Goal: Task Accomplishment & Management: Complete application form

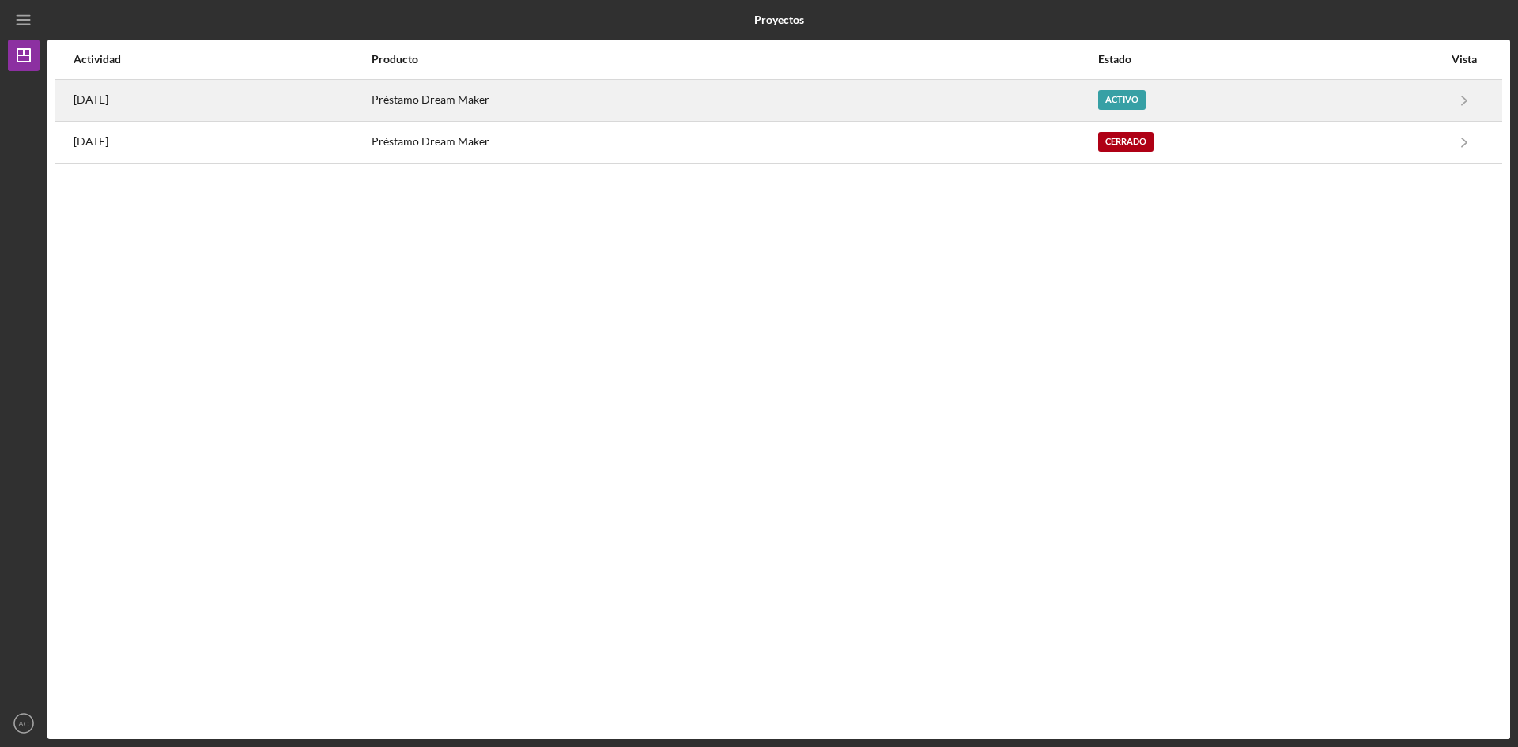
click at [1136, 94] on font "Activo" at bounding box center [1121, 99] width 33 height 10
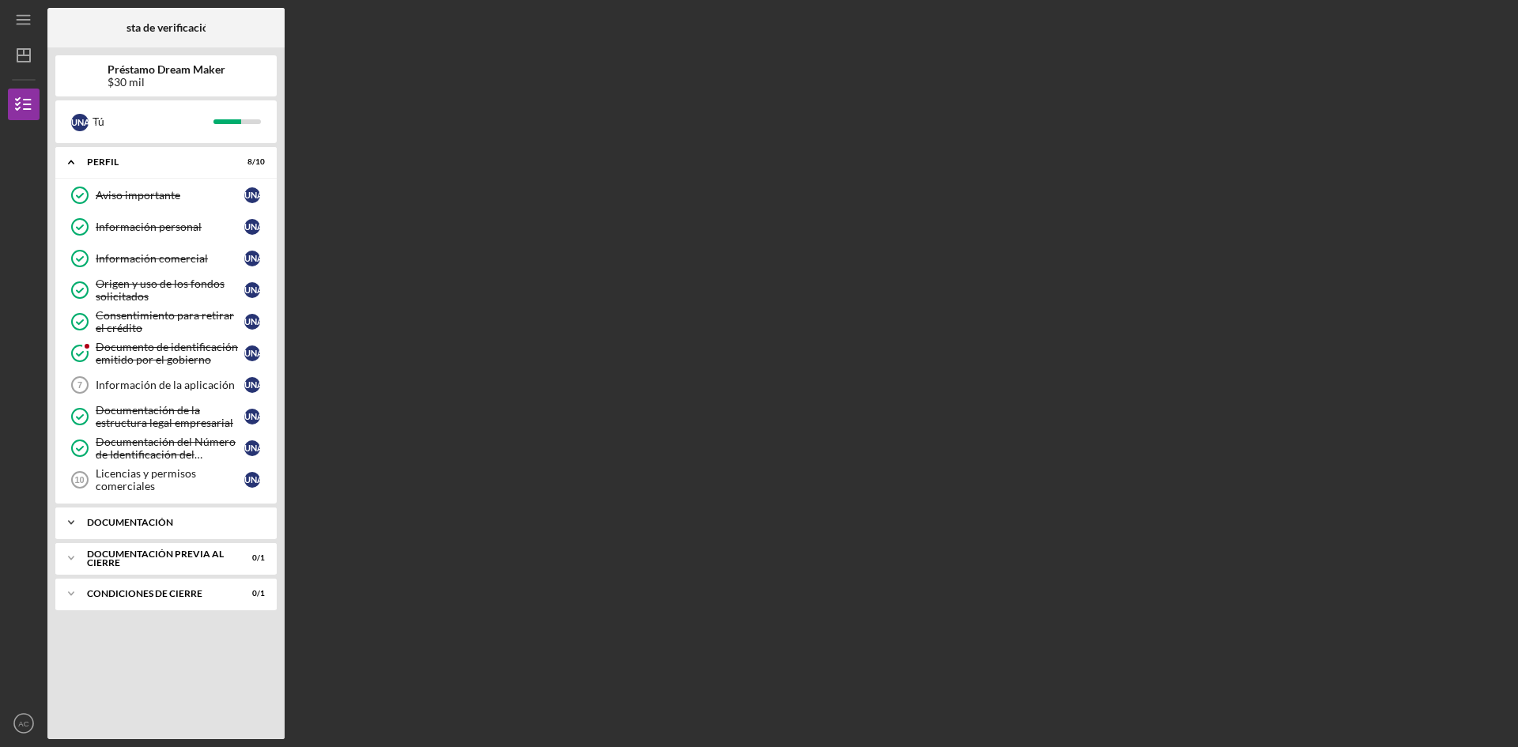
click at [69, 519] on icon "Icon/Expander" at bounding box center [71, 523] width 32 height 32
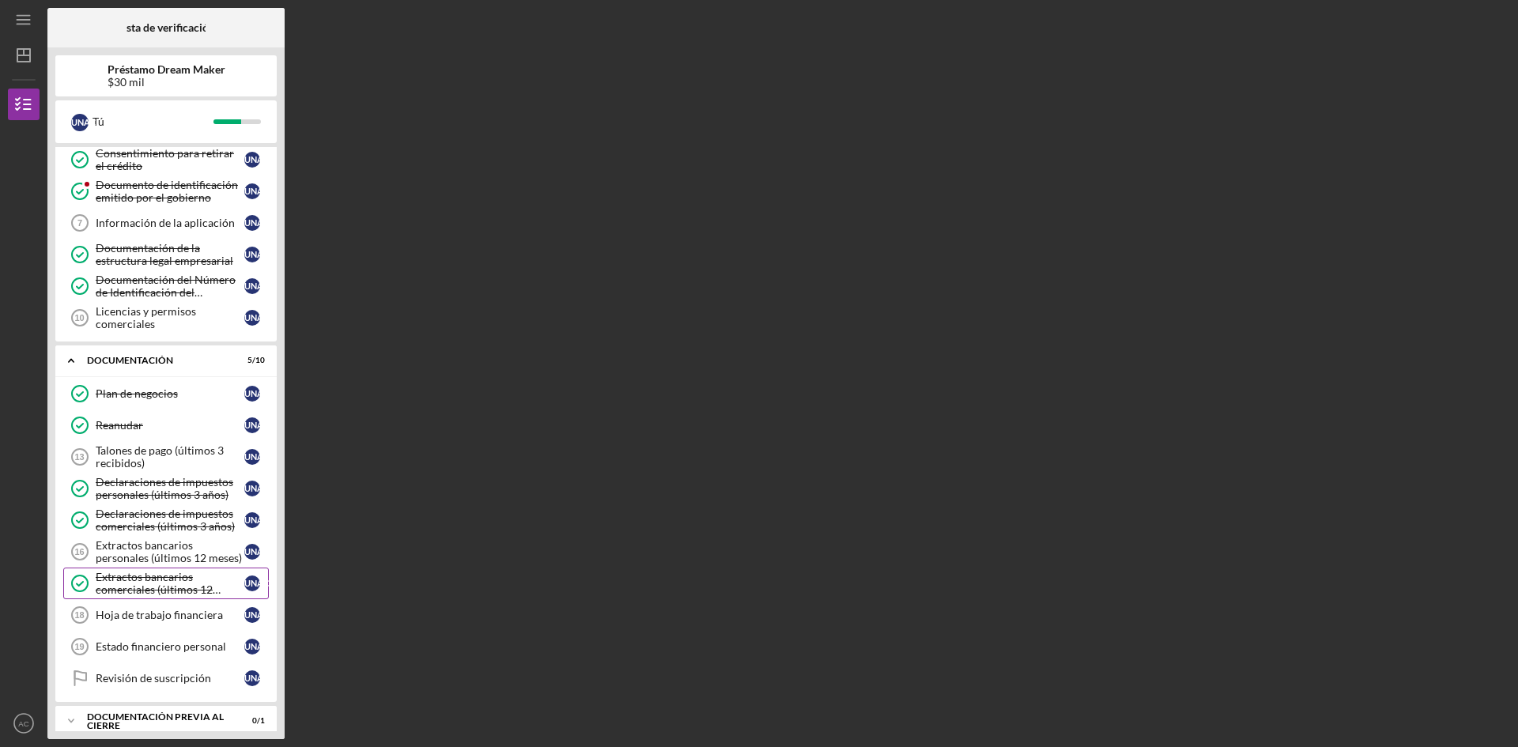
scroll to position [212, 0]
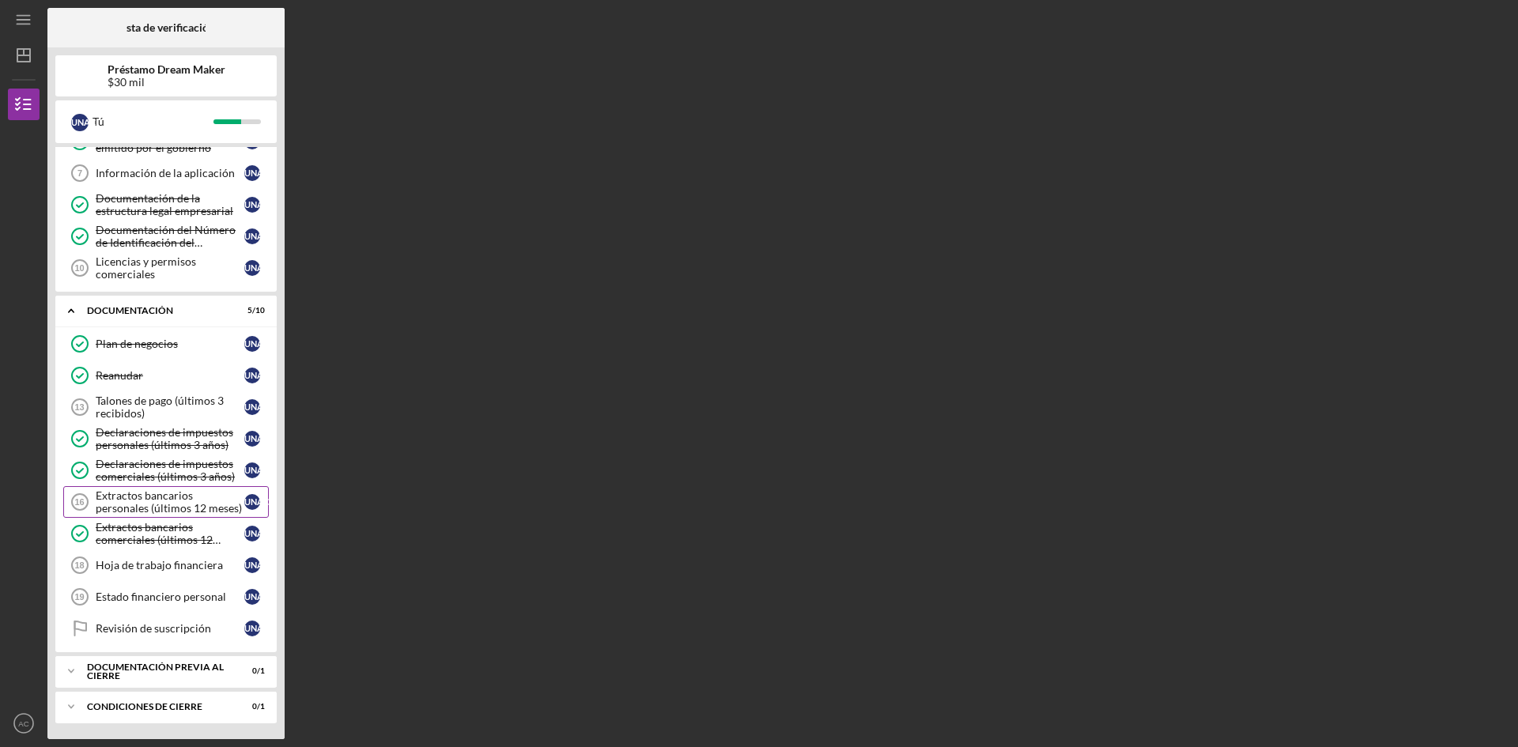
click at [166, 502] on font "Extractos bancarios personales (últimos 12 meses)" at bounding box center [169, 502] width 146 height 26
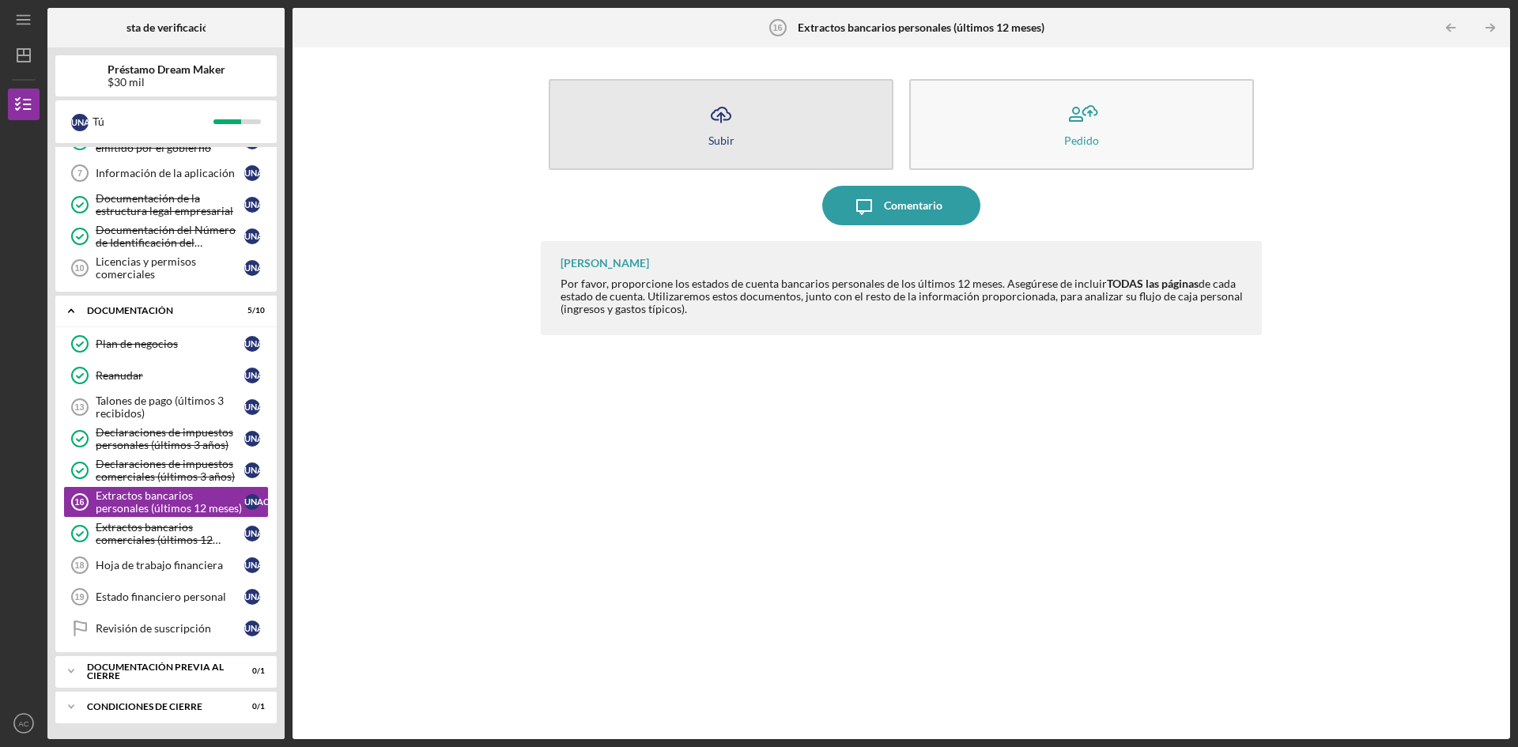
click at [720, 130] on icon "Icon/Upload" at bounding box center [721, 115] width 40 height 40
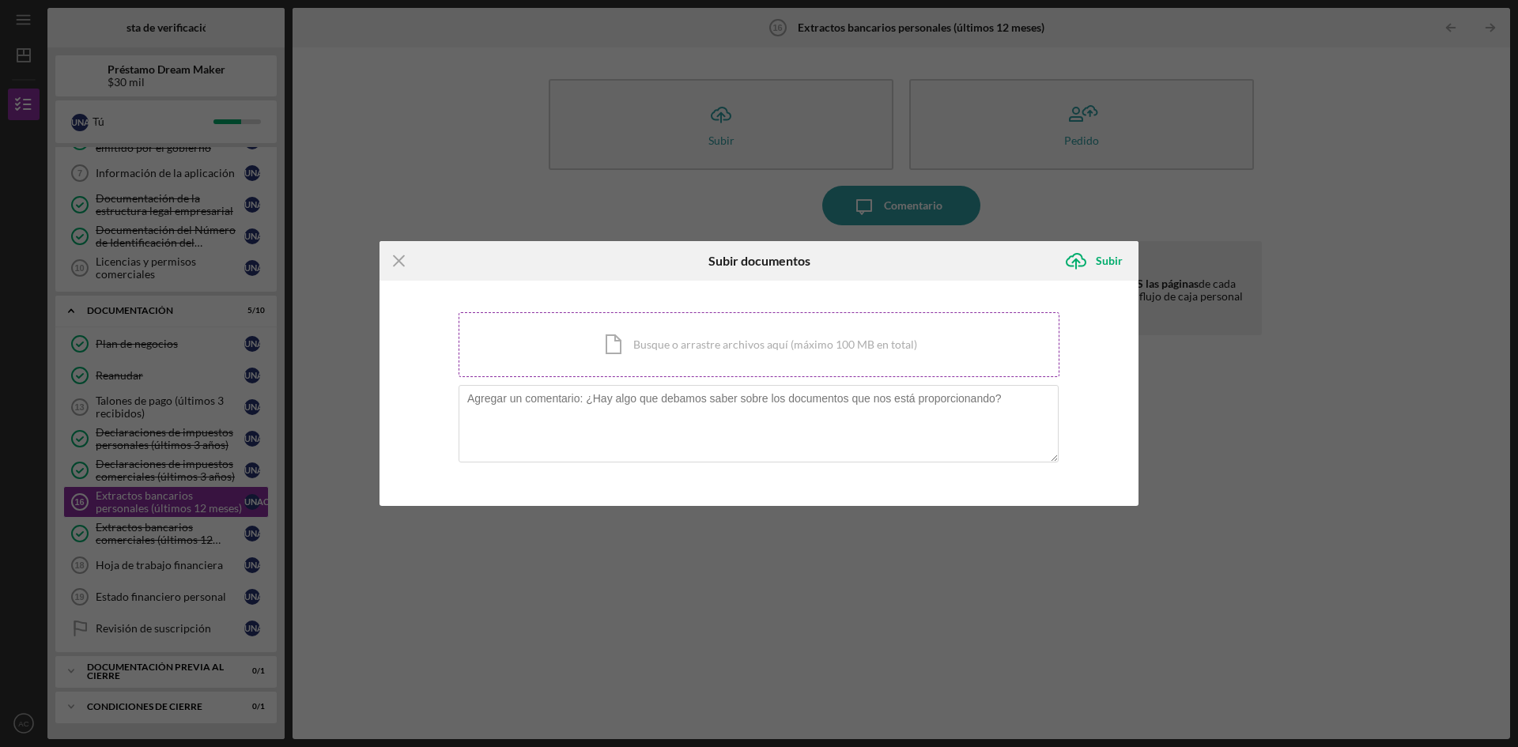
click at [611, 335] on div "Icon/Document Busque o arrastre archivos aquí (máximo 100 MB en total) Toque pa…" at bounding box center [758, 344] width 601 height 65
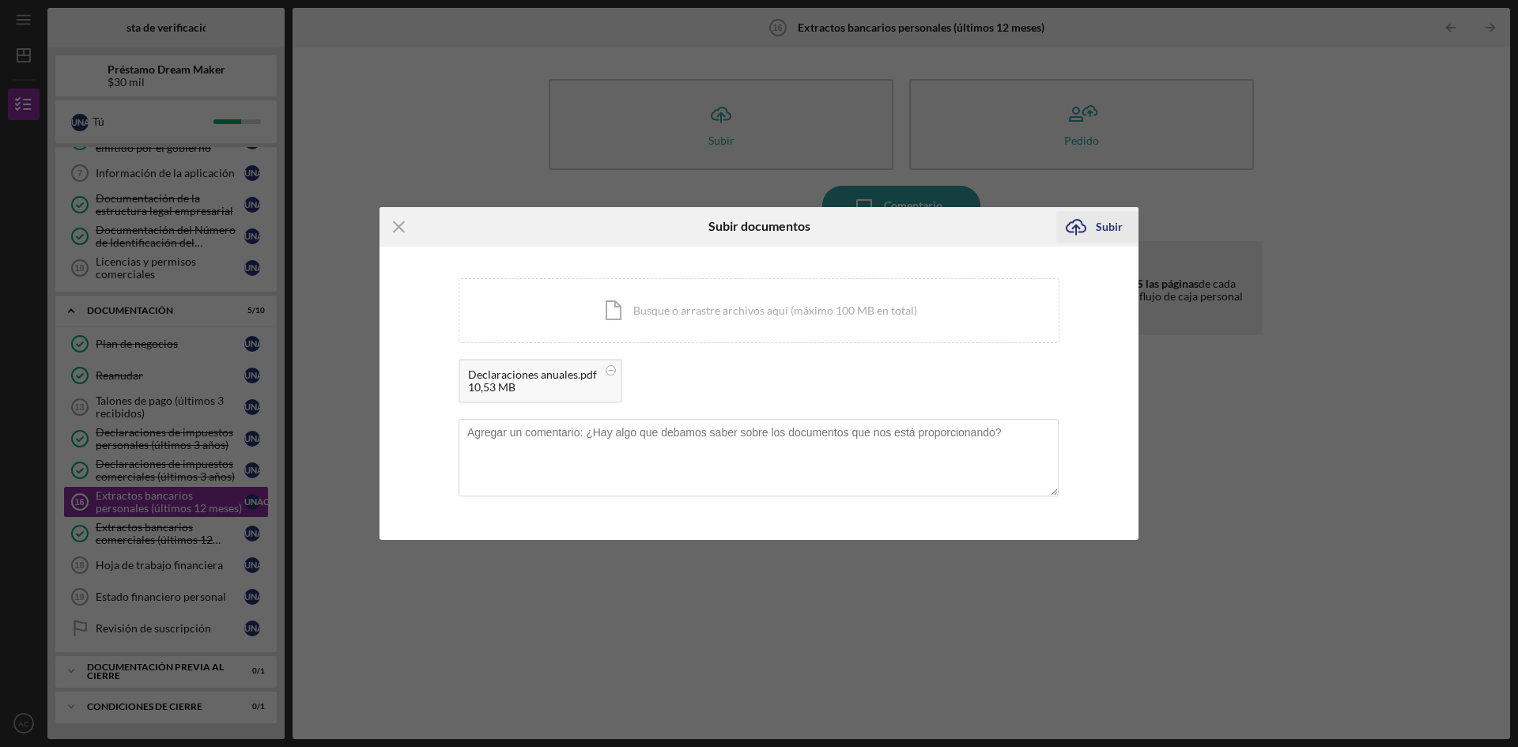
click at [1100, 224] on font "Subir" at bounding box center [1109, 226] width 27 height 13
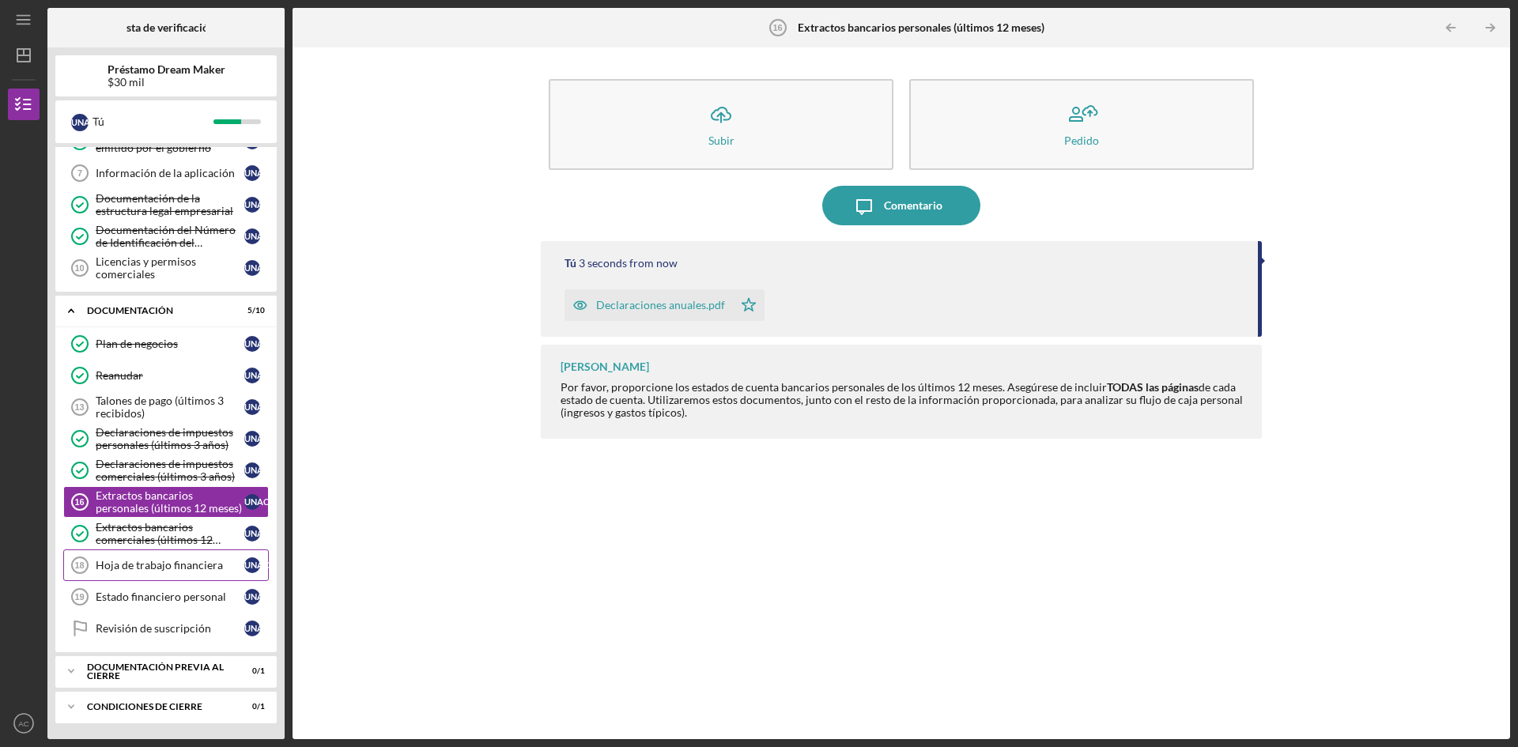
click at [124, 565] on font "Hoja de trabajo financiera" at bounding box center [159, 564] width 127 height 13
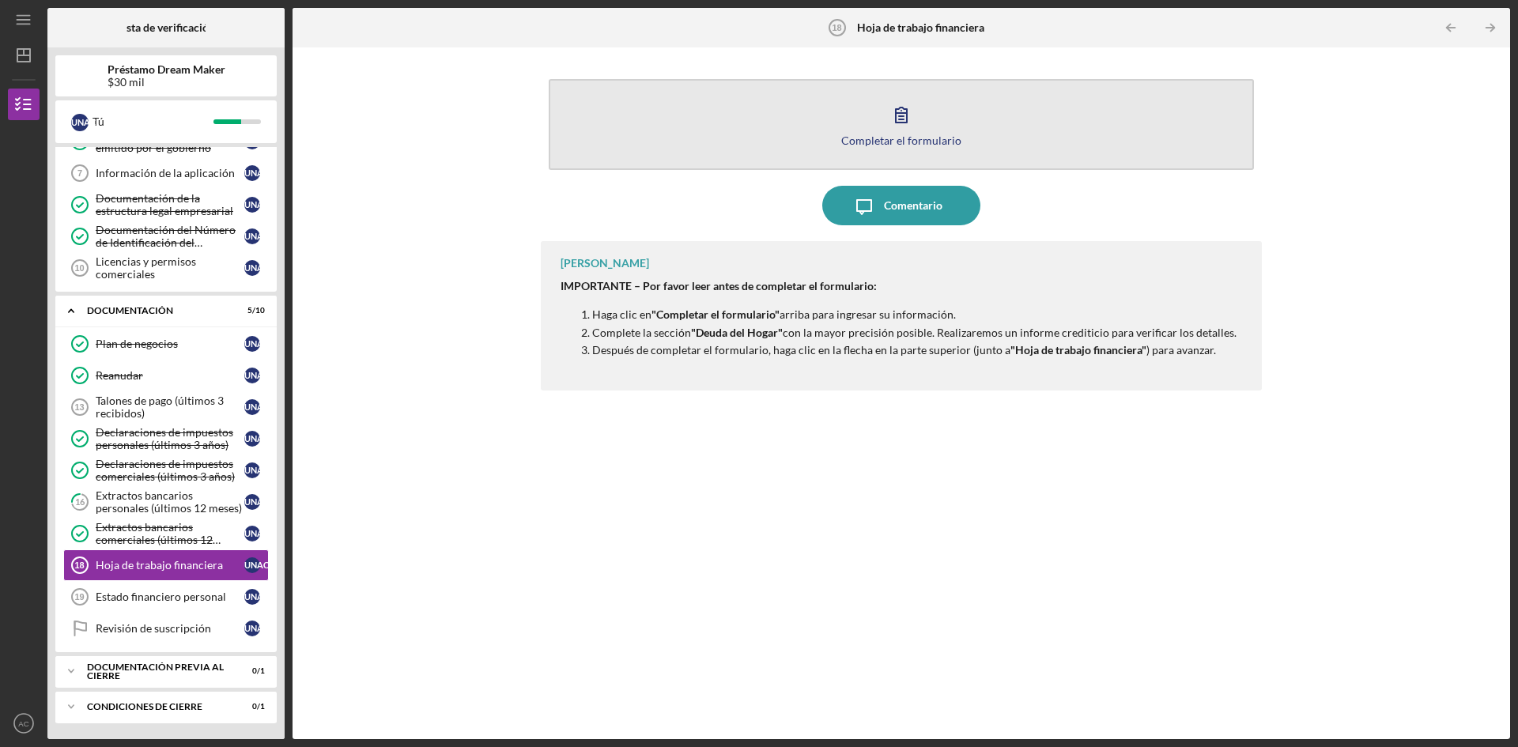
click at [901, 111] on circle "button" at bounding box center [901, 111] width 2 height 2
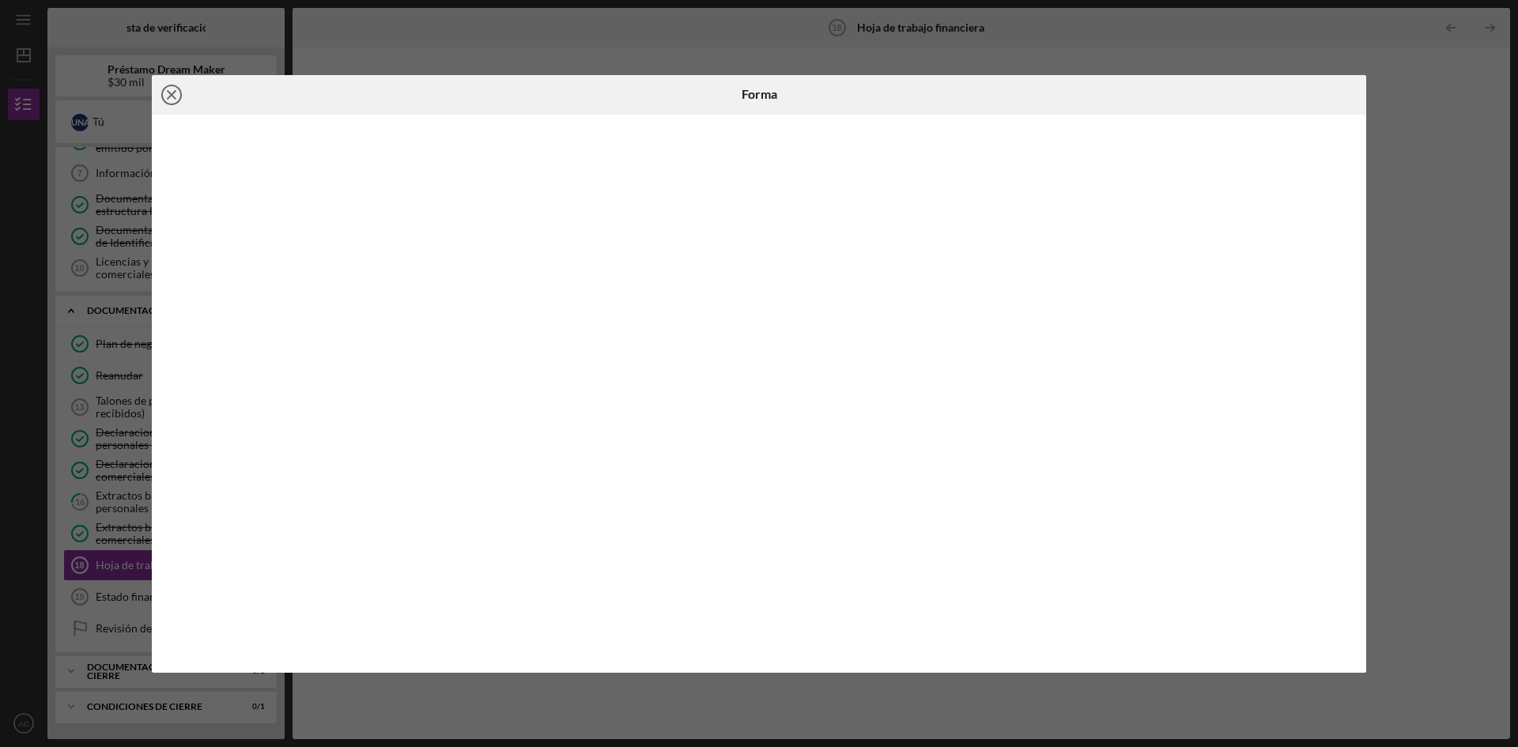
click at [168, 87] on icon "Icon/Close" at bounding box center [172, 95] width 40 height 40
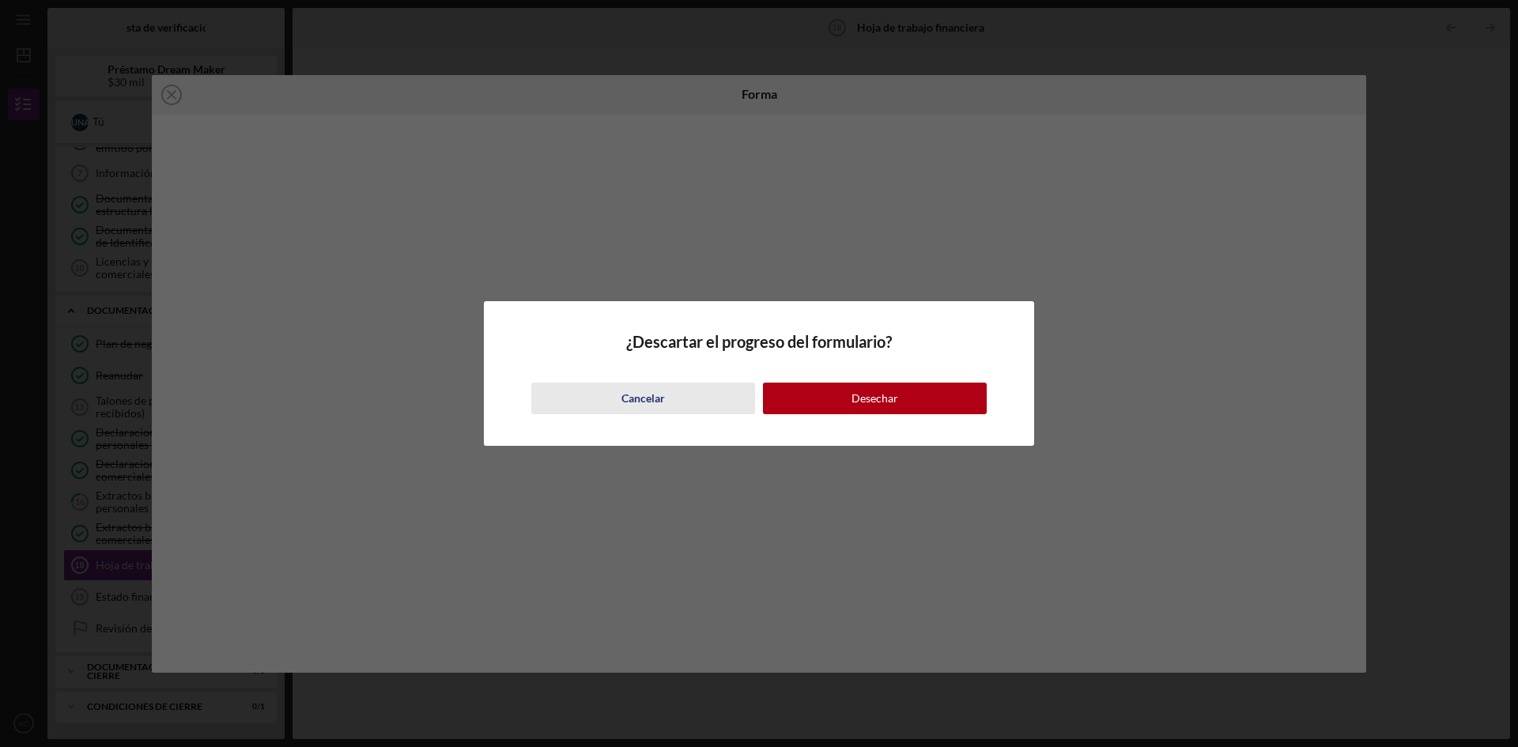
click at [645, 402] on font "Cancelar" at bounding box center [642, 397] width 43 height 13
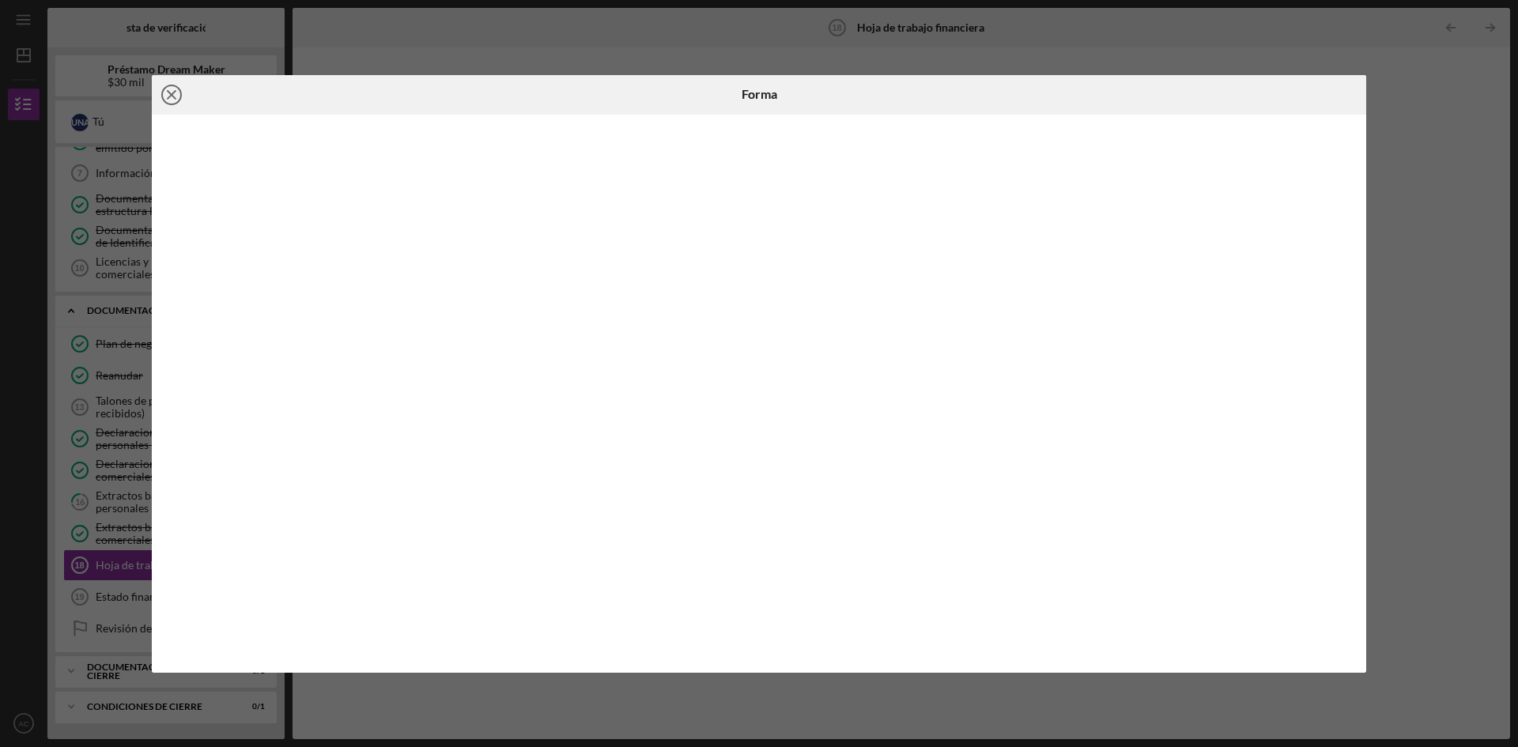
click at [173, 97] on icon "Icon/Close" at bounding box center [172, 95] width 40 height 40
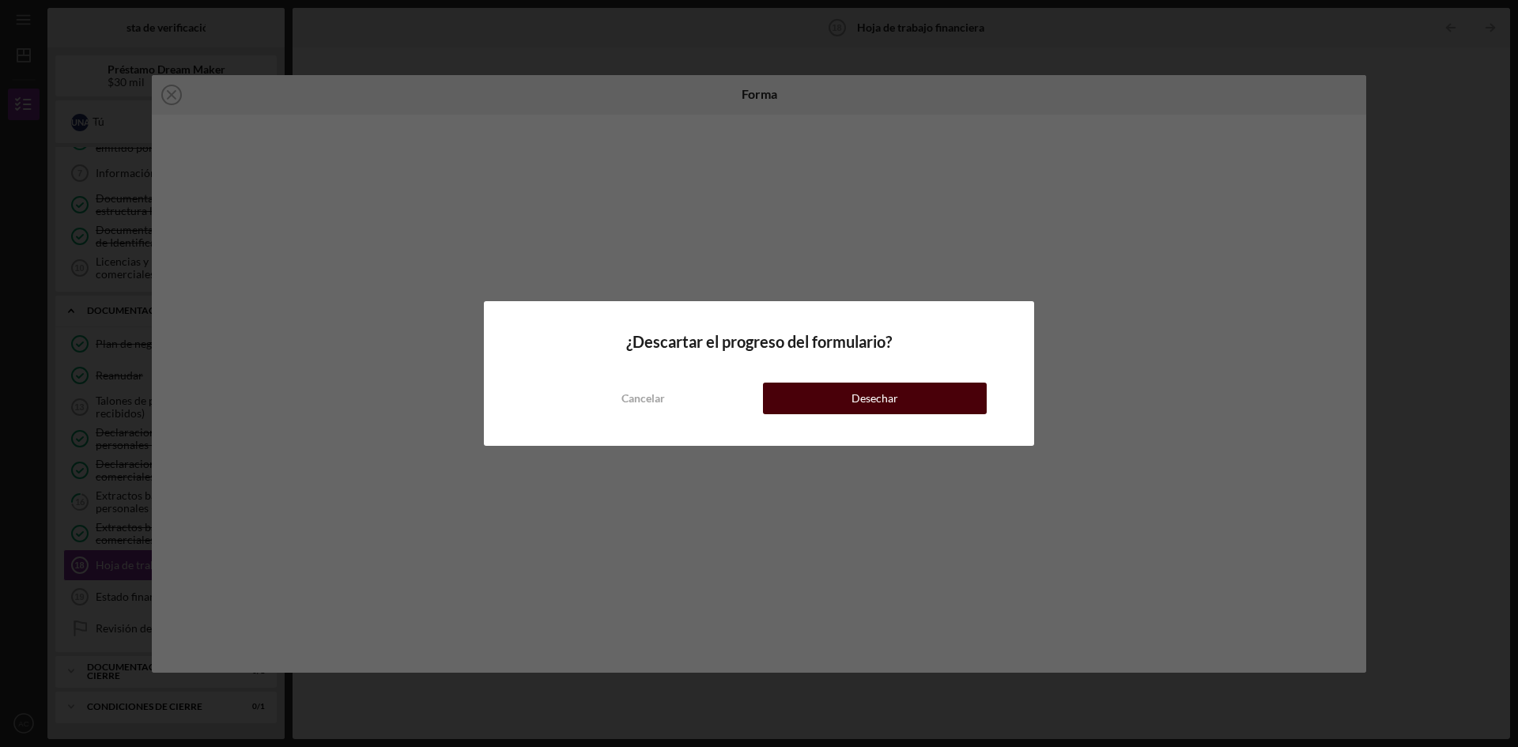
click at [821, 399] on button "Desechar" at bounding box center [875, 399] width 224 height 32
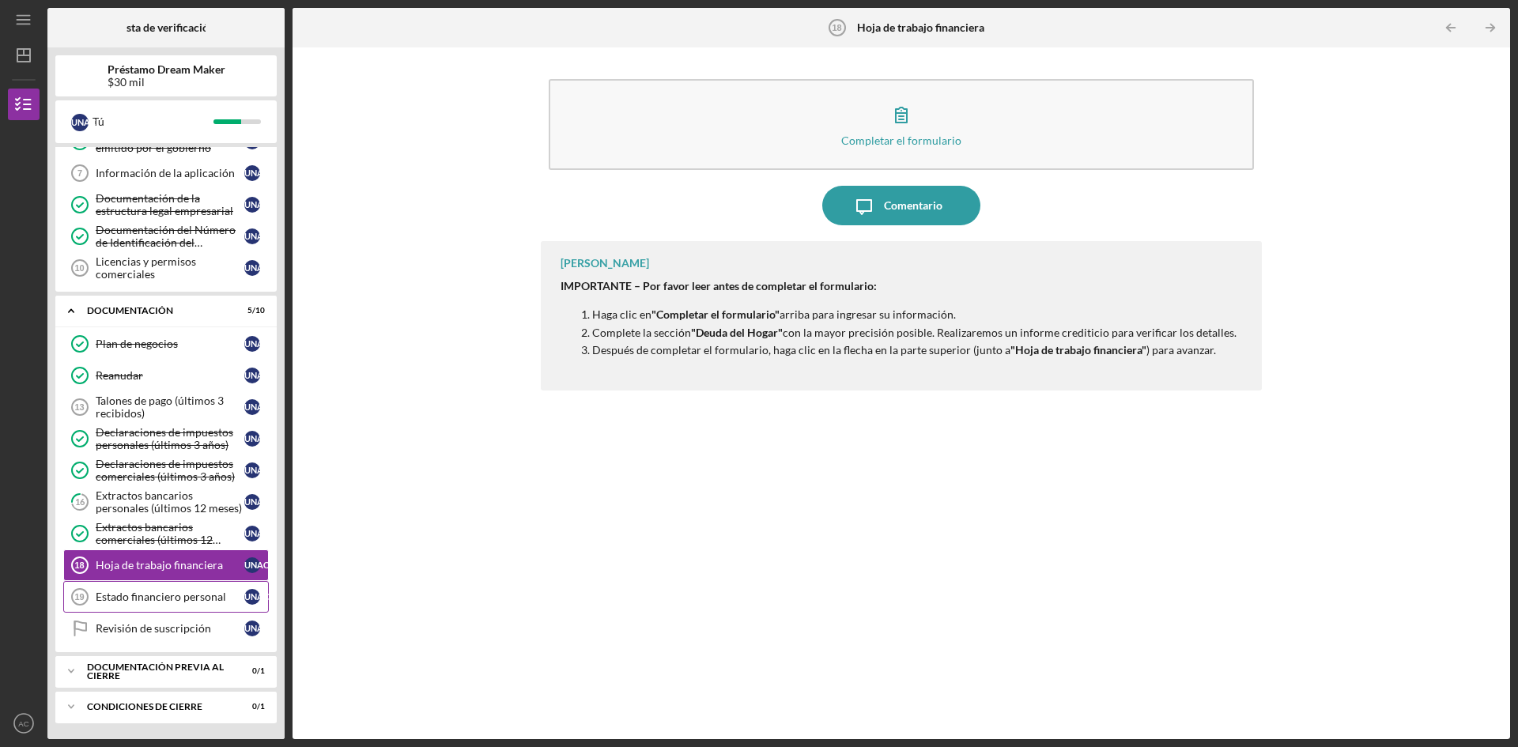
click at [171, 601] on font "Estado financiero personal" at bounding box center [161, 596] width 130 height 13
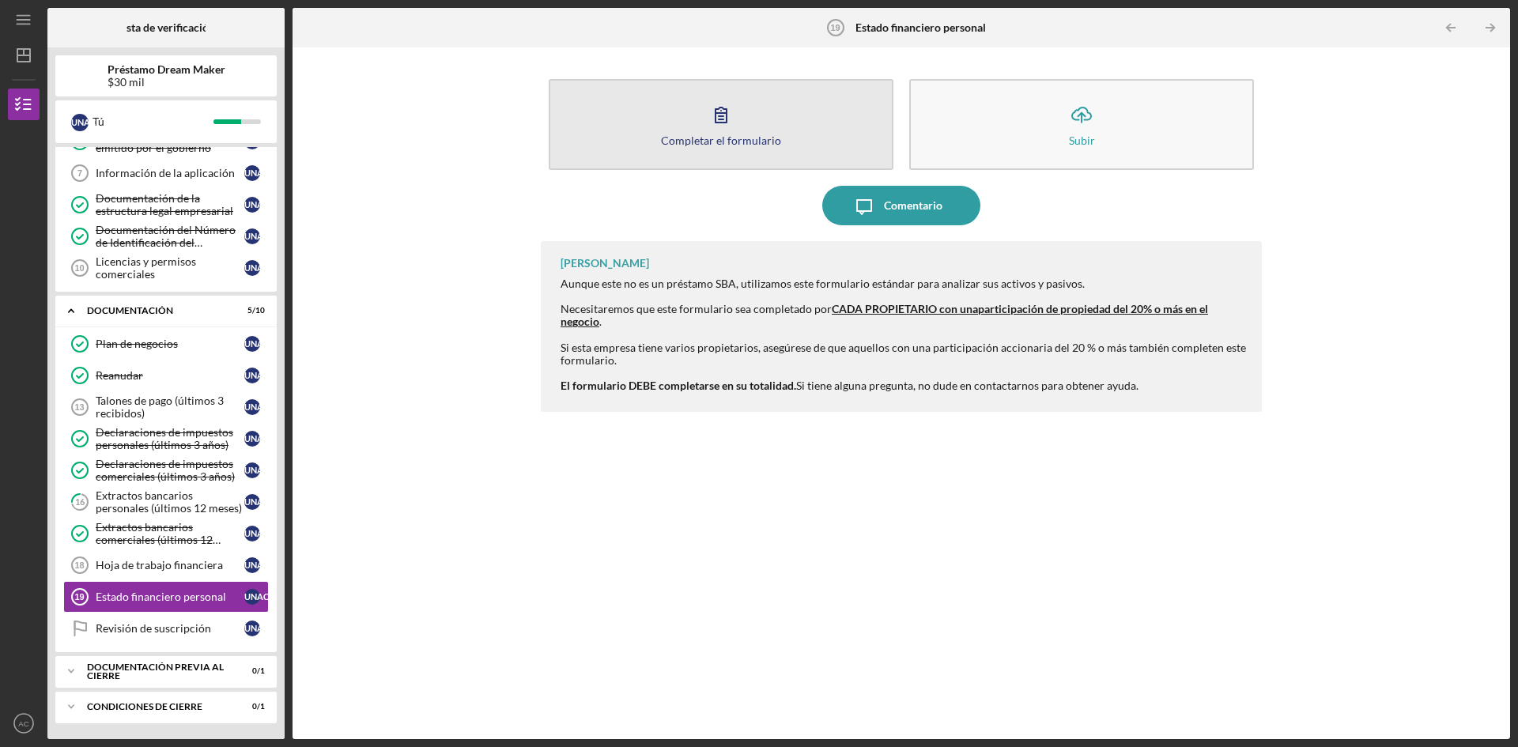
click at [723, 137] on font "Completar el formulario" at bounding box center [721, 140] width 120 height 13
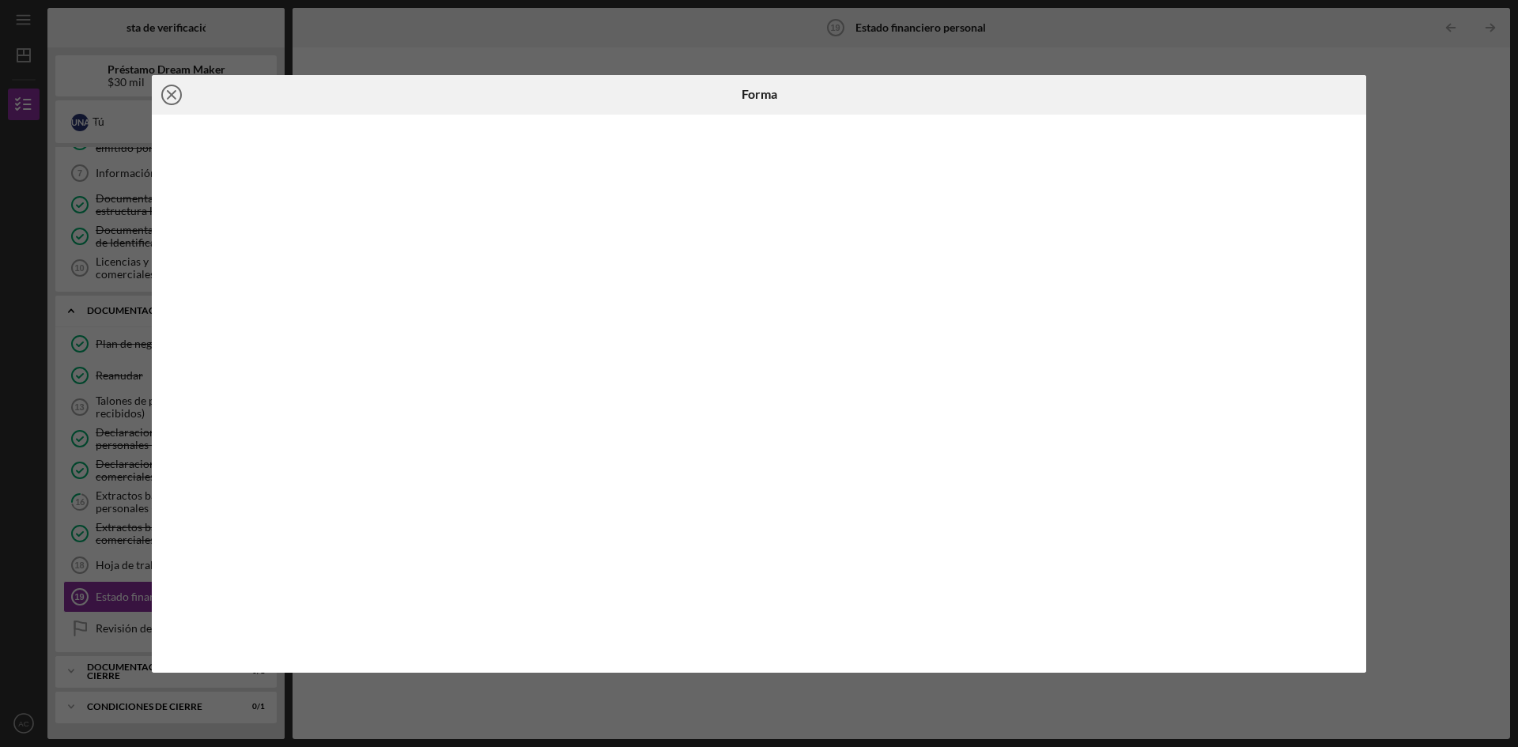
click at [175, 92] on icon "Icon/Close" at bounding box center [172, 95] width 40 height 40
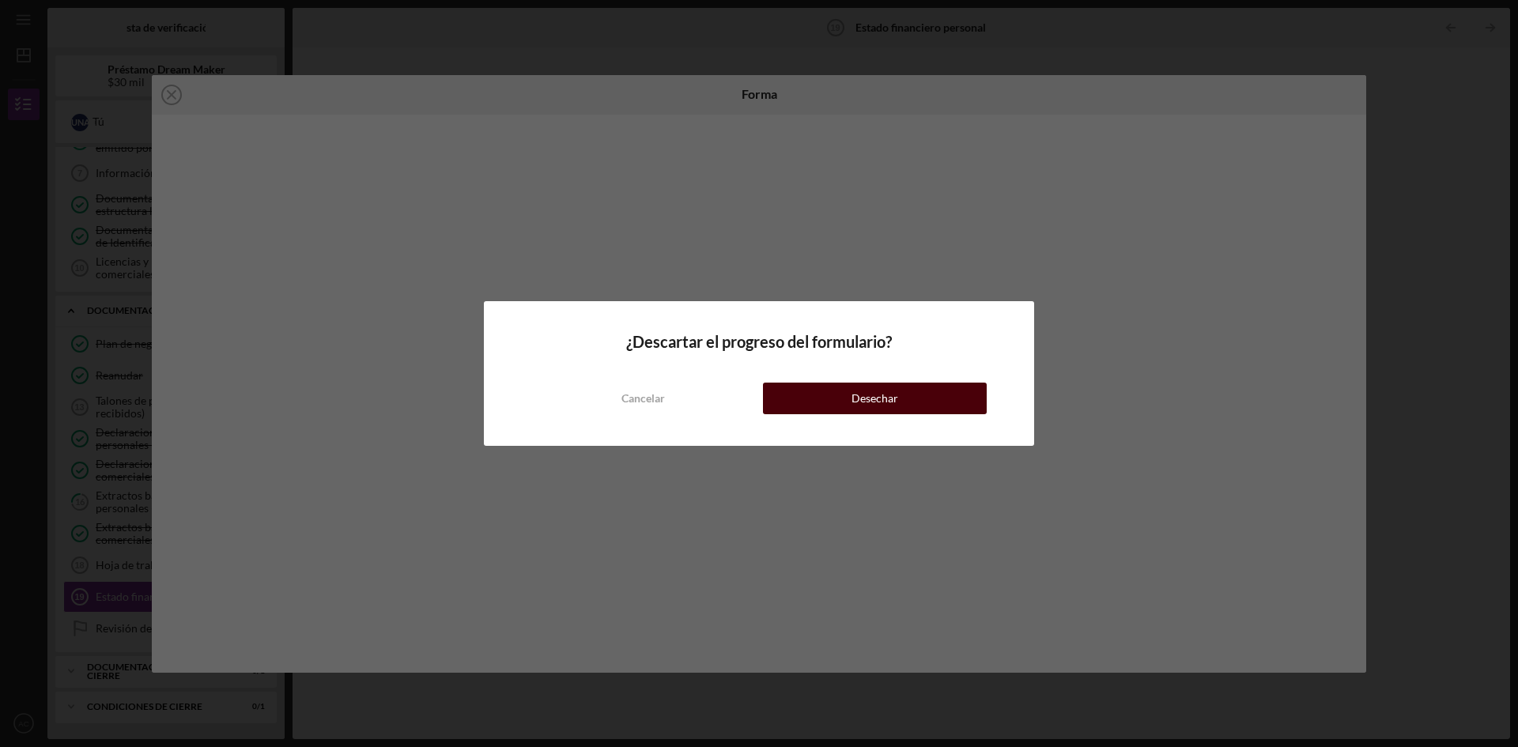
click at [878, 405] on div "Desechar" at bounding box center [874, 399] width 47 height 32
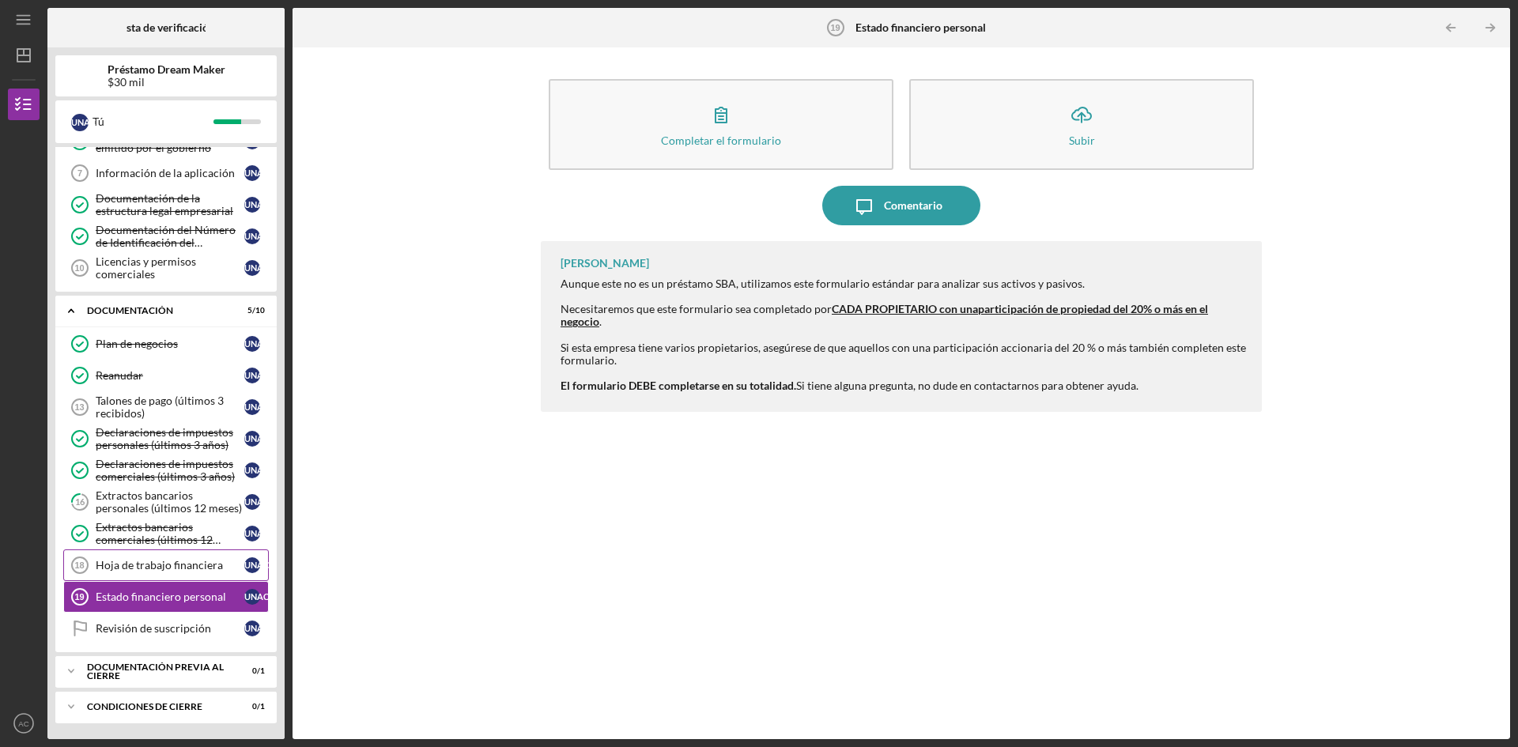
click at [112, 565] on font "Hoja de trabajo financiera" at bounding box center [159, 564] width 127 height 13
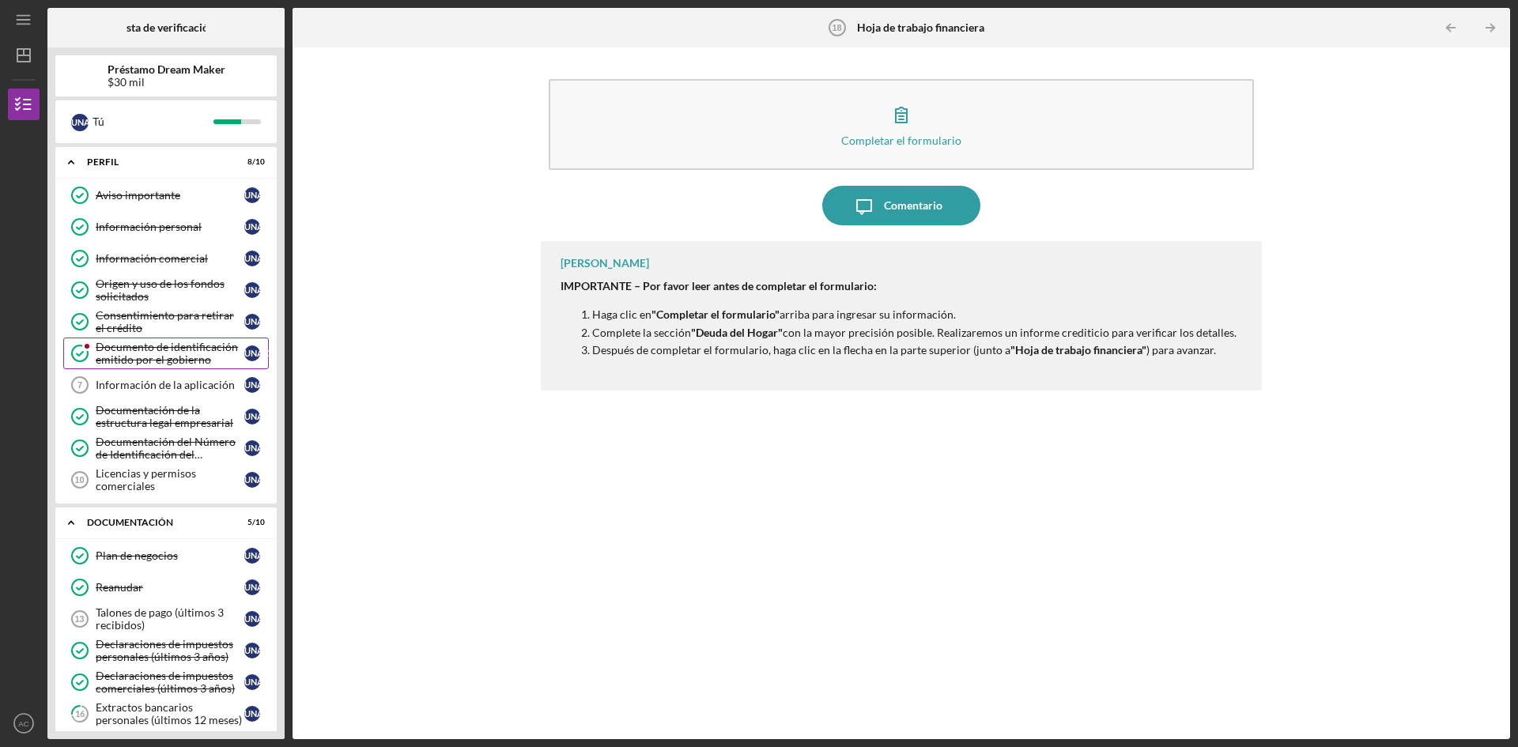
click at [134, 352] on font "Documento de identificación emitido por el gobierno" at bounding box center [167, 353] width 142 height 26
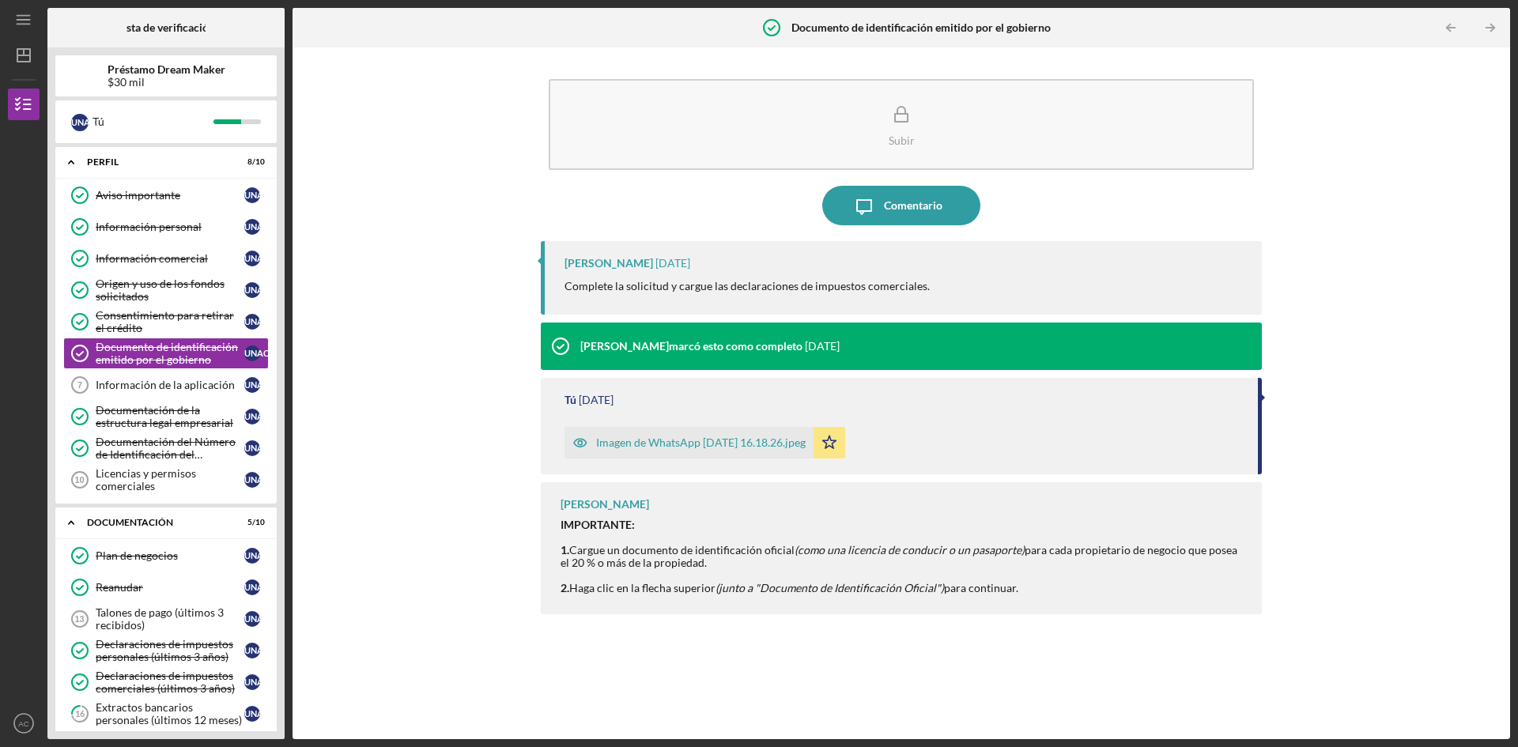
click at [743, 443] on font "Imagen de WhatsApp 2025-09-08 a las 16.18.26.jpeg" at bounding box center [700, 442] width 209 height 13
click at [390, 477] on div "Subir Icon/Message Comentario Vincent Tanner Hace 3 días Complete la solicitud …" at bounding box center [901, 393] width 1202 height 676
click at [172, 387] on font "Información de la aplicación" at bounding box center [165, 384] width 139 height 13
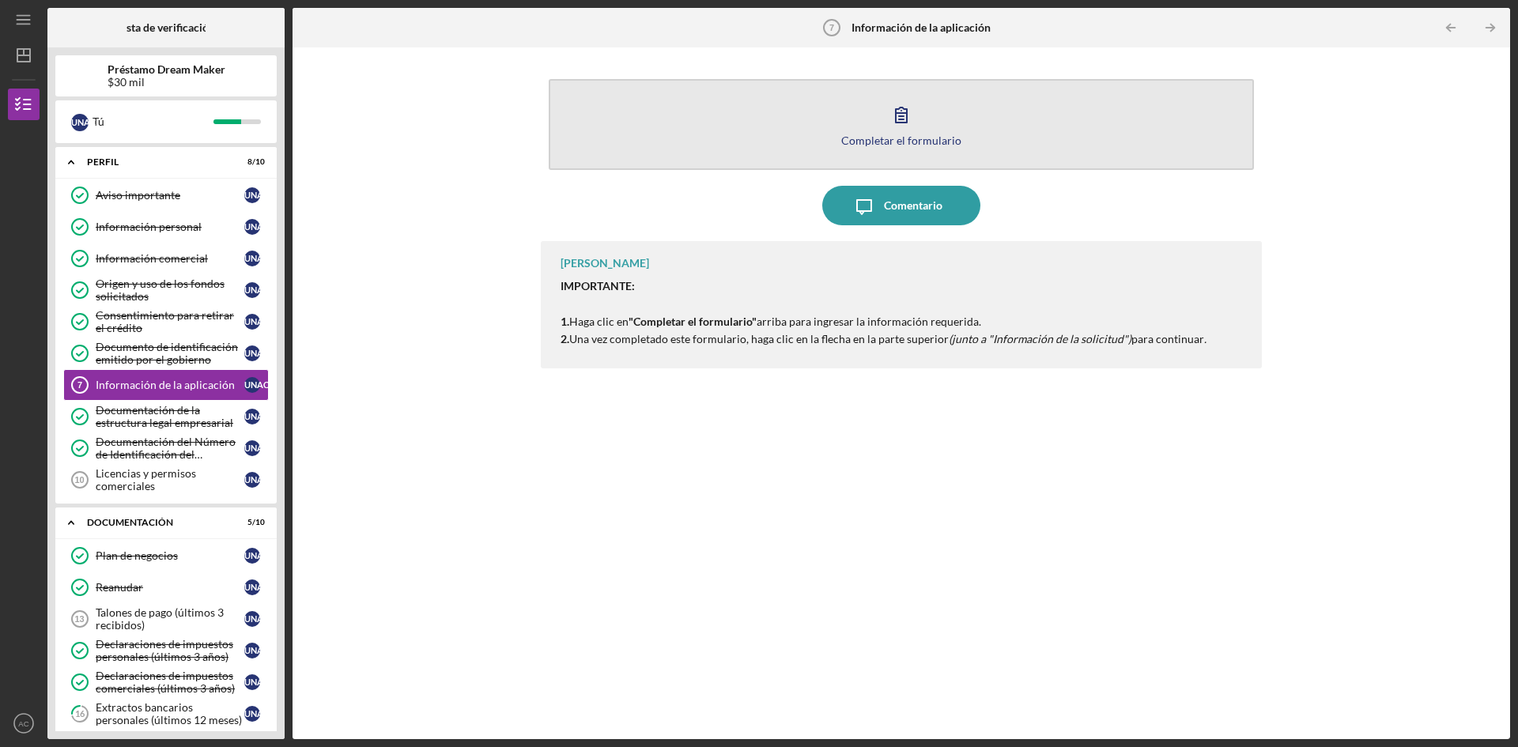
click at [910, 138] on font "Completar el formulario" at bounding box center [901, 140] width 120 height 13
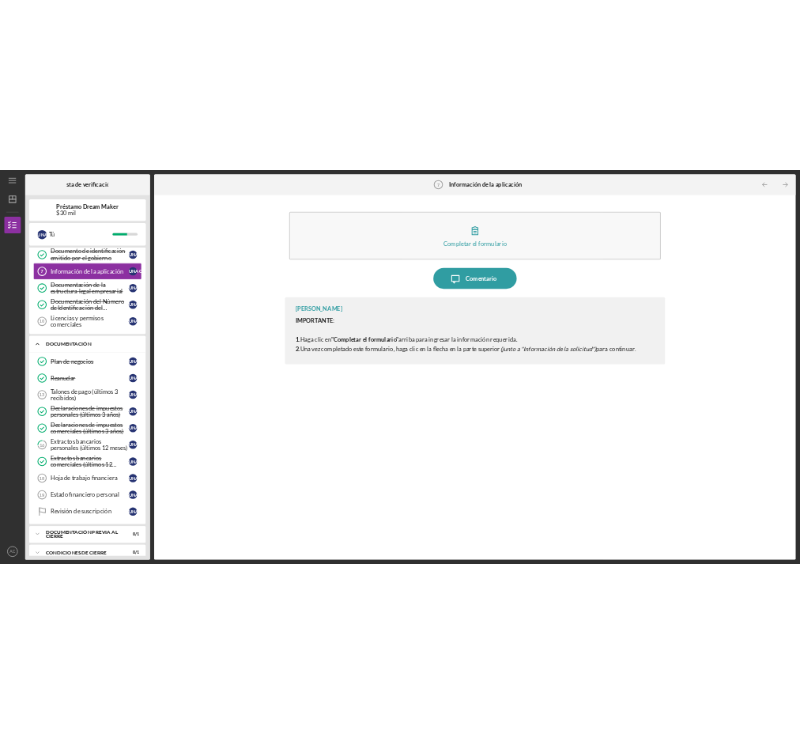
scroll to position [212, 0]
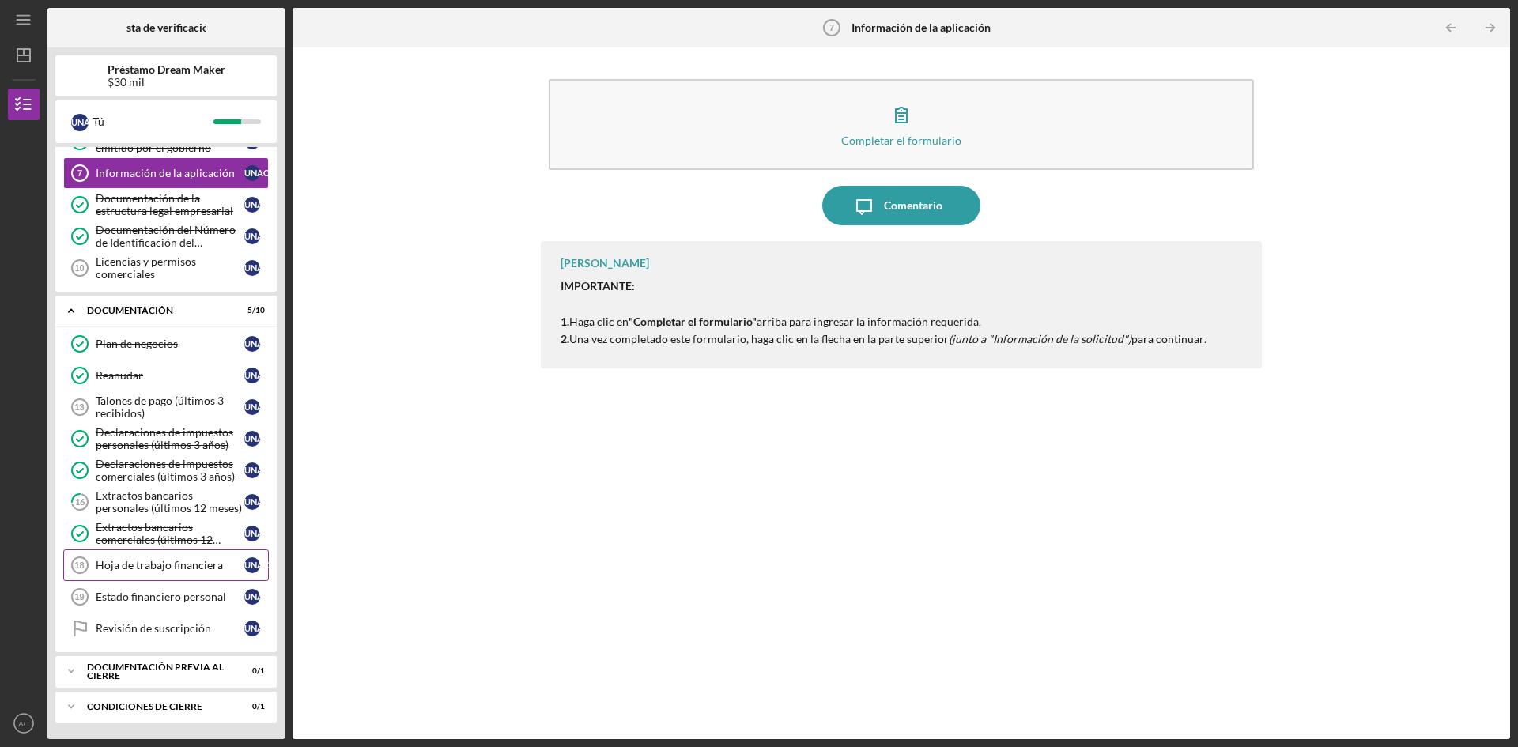
click at [157, 571] on font "Hoja de trabajo financiera" at bounding box center [159, 564] width 127 height 13
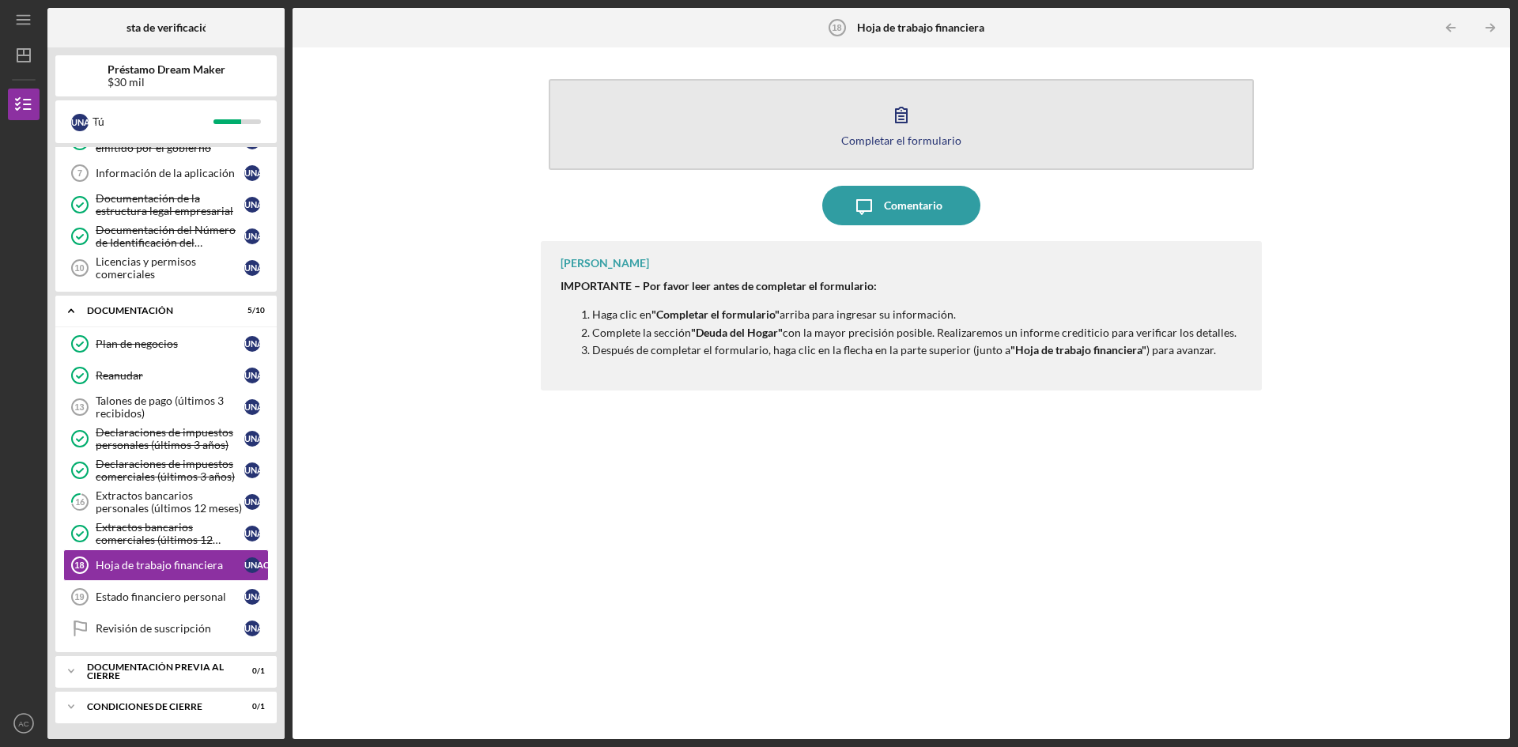
click at [904, 126] on icon "button" at bounding box center [901, 115] width 40 height 40
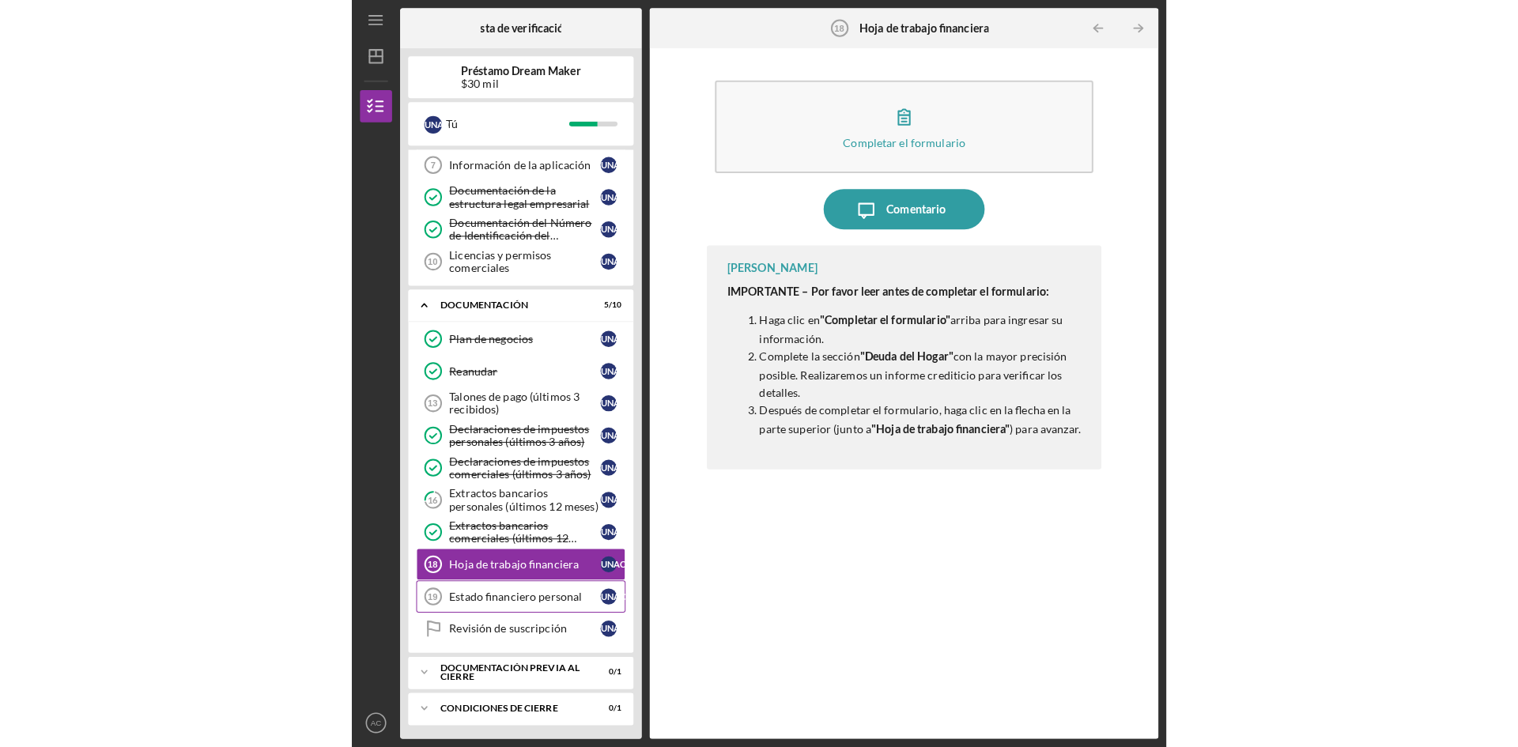
scroll to position [225, 0]
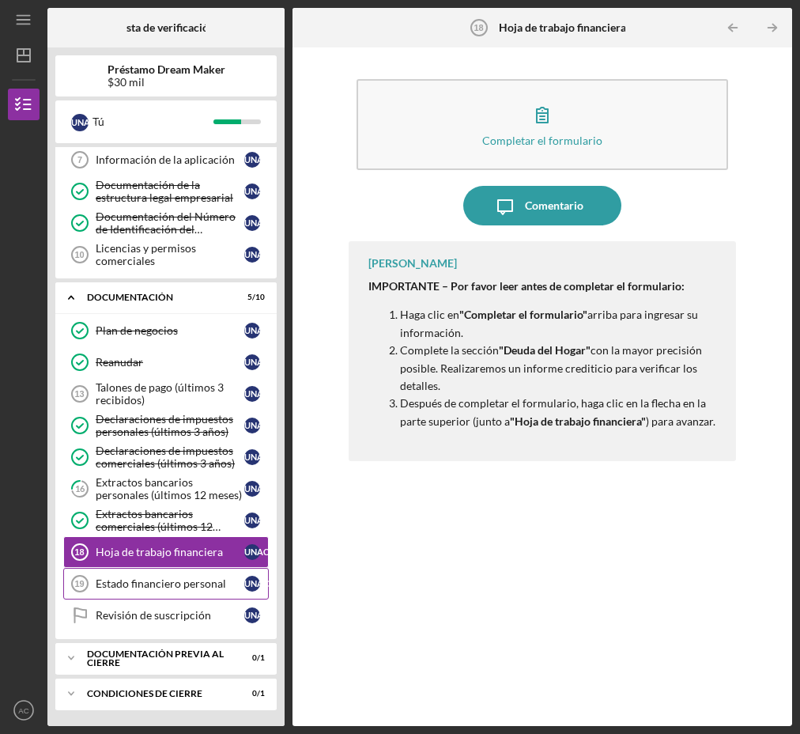
click at [163, 581] on font "Estado financiero personal" at bounding box center [161, 582] width 130 height 13
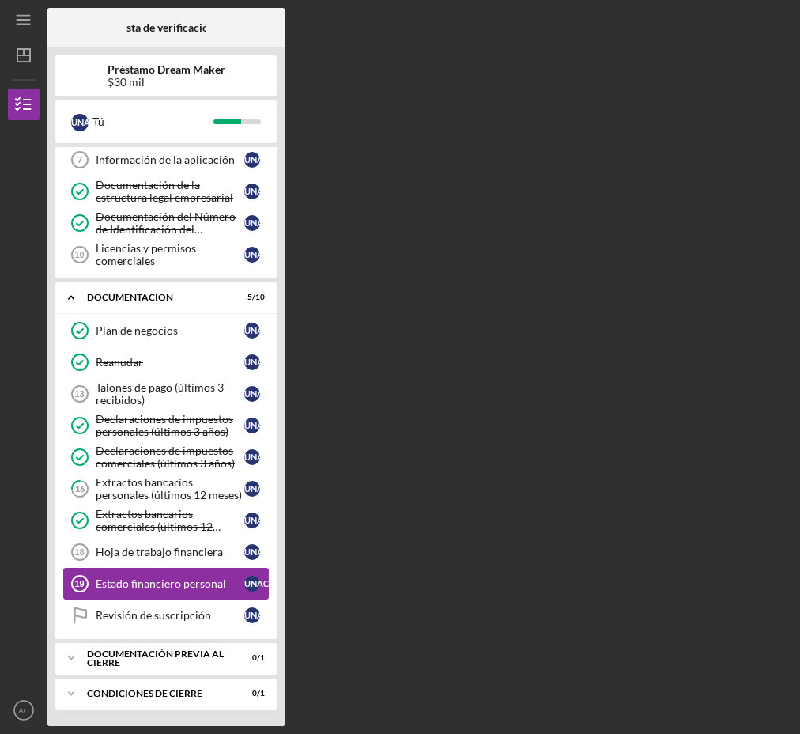
click at [163, 581] on font "Estado financiero personal" at bounding box center [161, 582] width 130 height 13
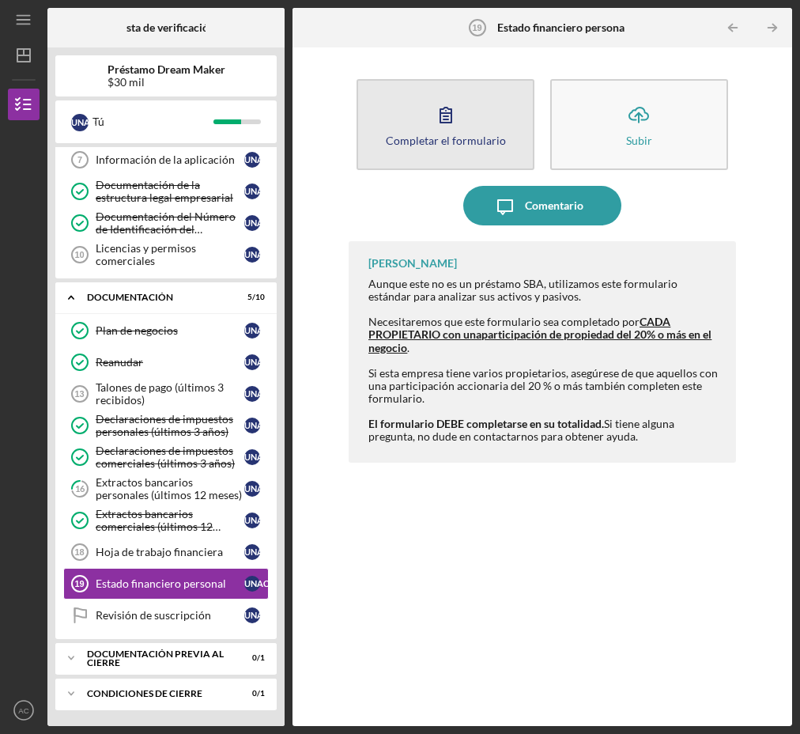
click at [451, 134] on font "Completar el formulario" at bounding box center [446, 140] width 120 height 13
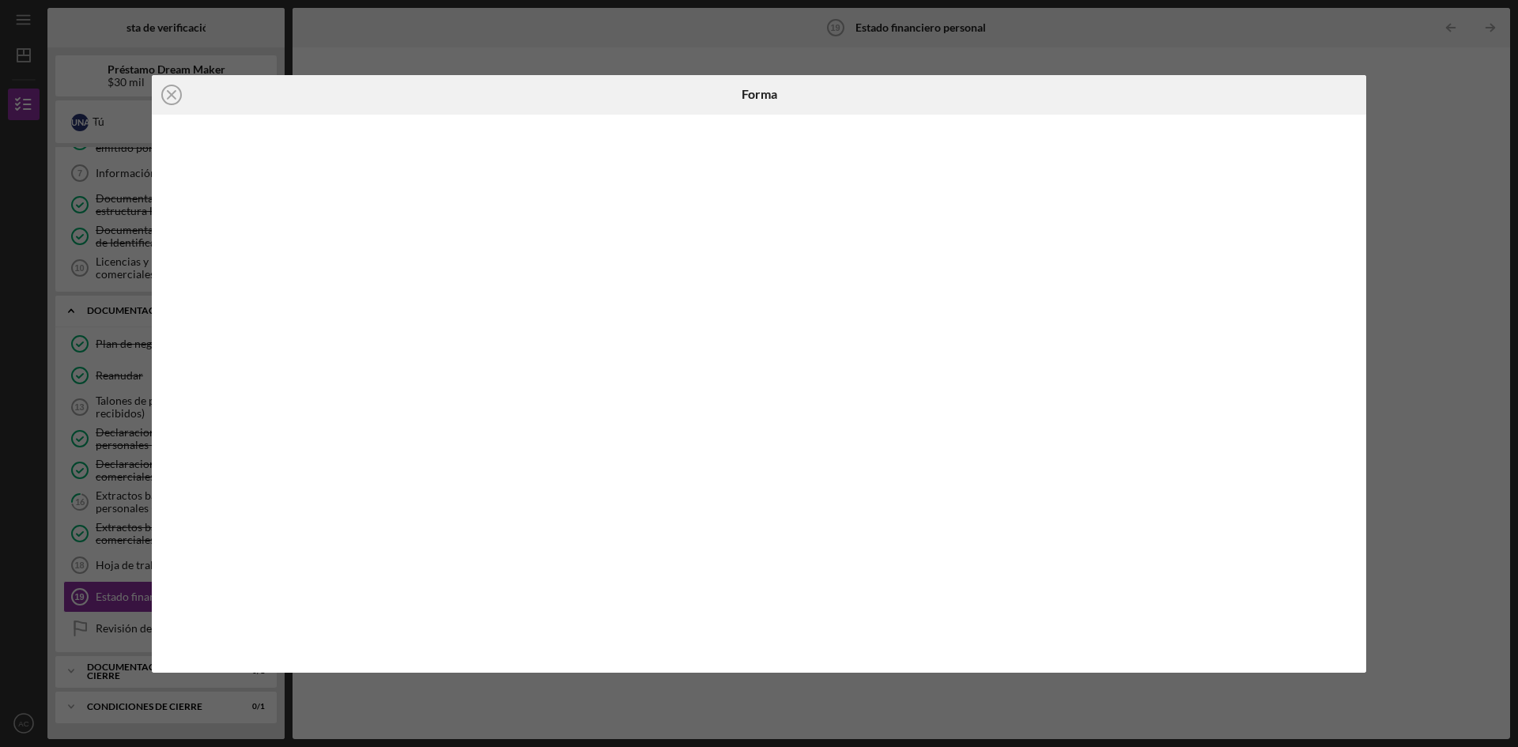
scroll to position [212, 0]
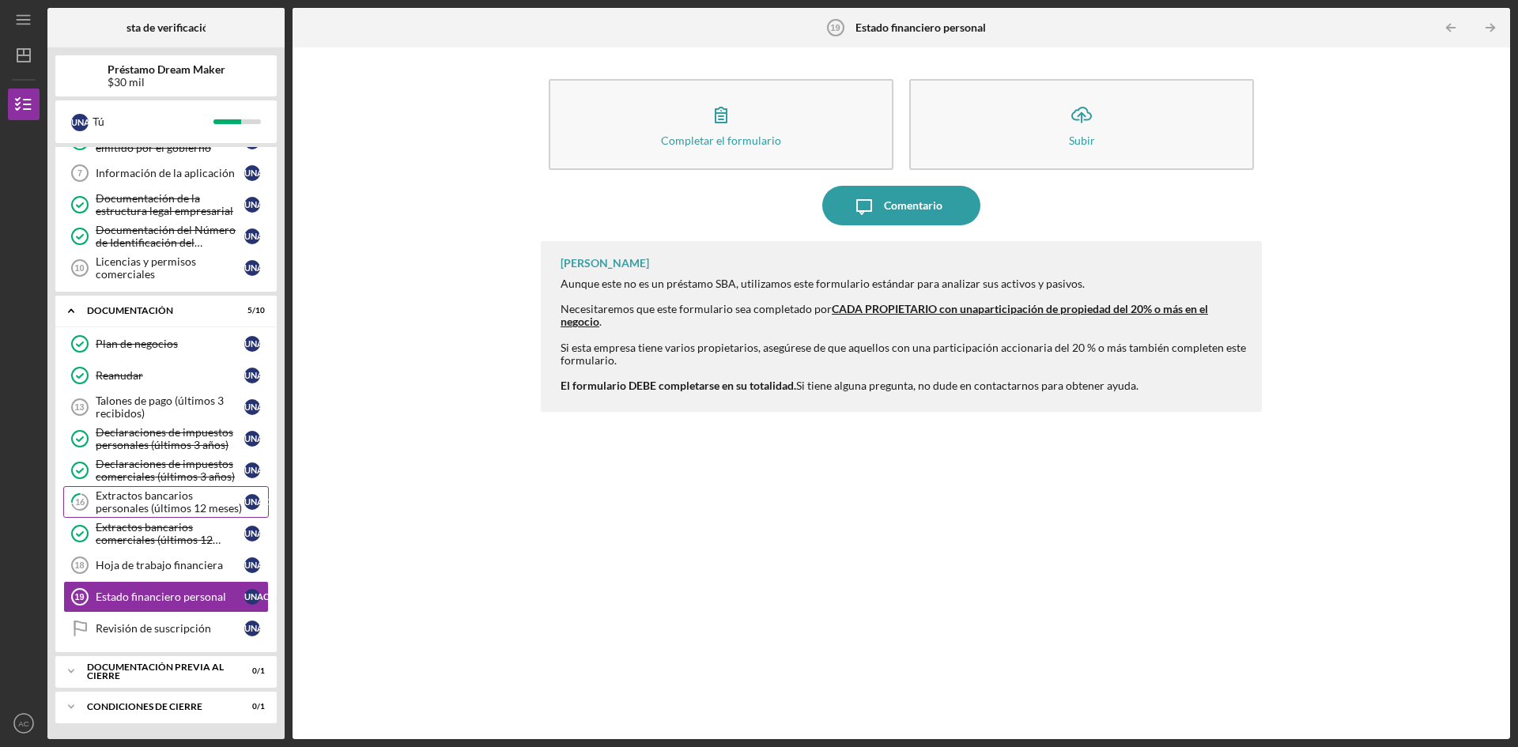
click at [137, 504] on font "Extractos bancarios personales (últimos 12 meses)" at bounding box center [169, 502] width 146 height 26
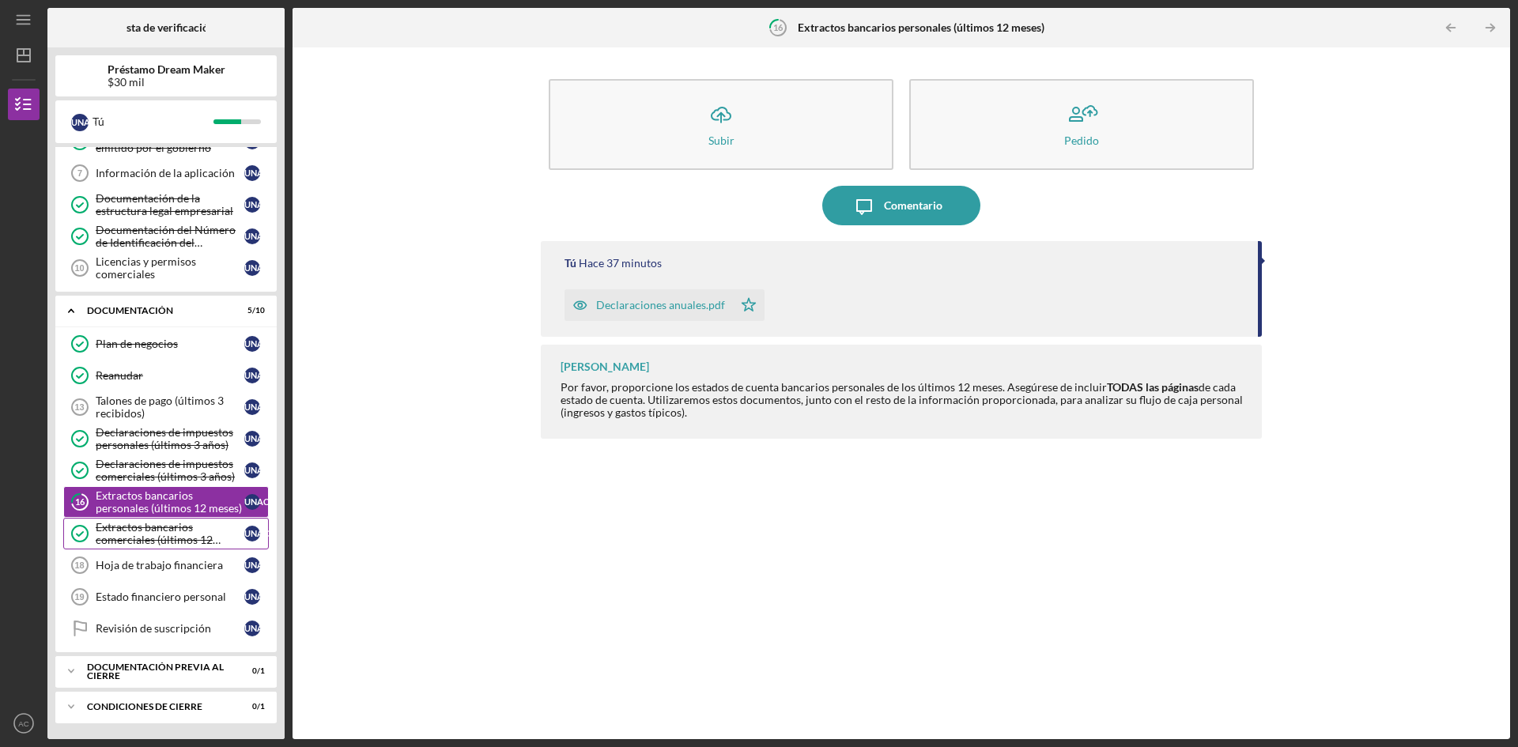
click at [134, 533] on font "Extractos bancarios comerciales (últimos 12 meses)" at bounding box center [158, 539] width 125 height 39
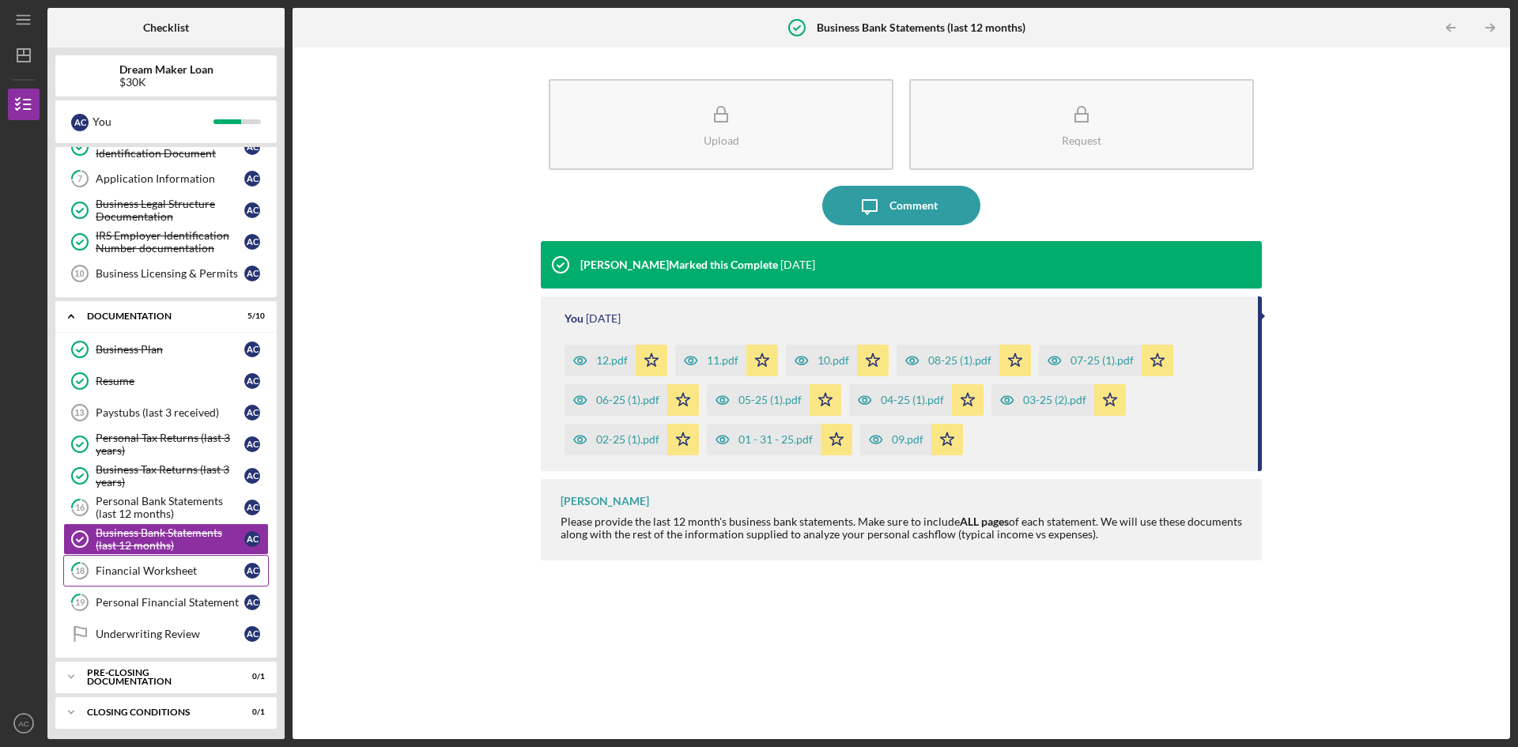
scroll to position [212, 0]
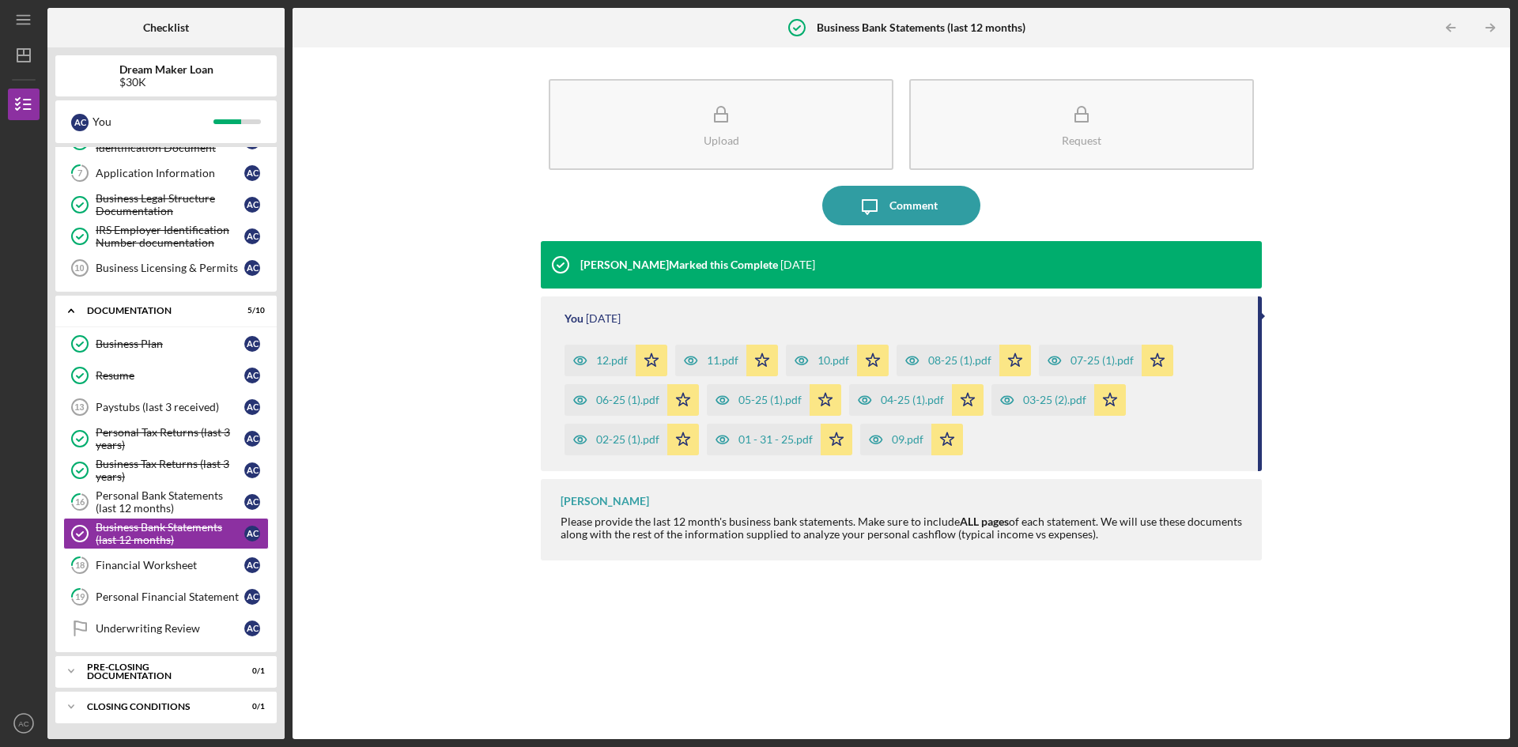
click at [1384, 381] on div "Upload Request Icon/Message Comment [PERSON_NAME] Marked this Complete [DATE] Y…" at bounding box center [901, 393] width 1202 height 676
